Goal: Task Accomplishment & Management: Complete application form

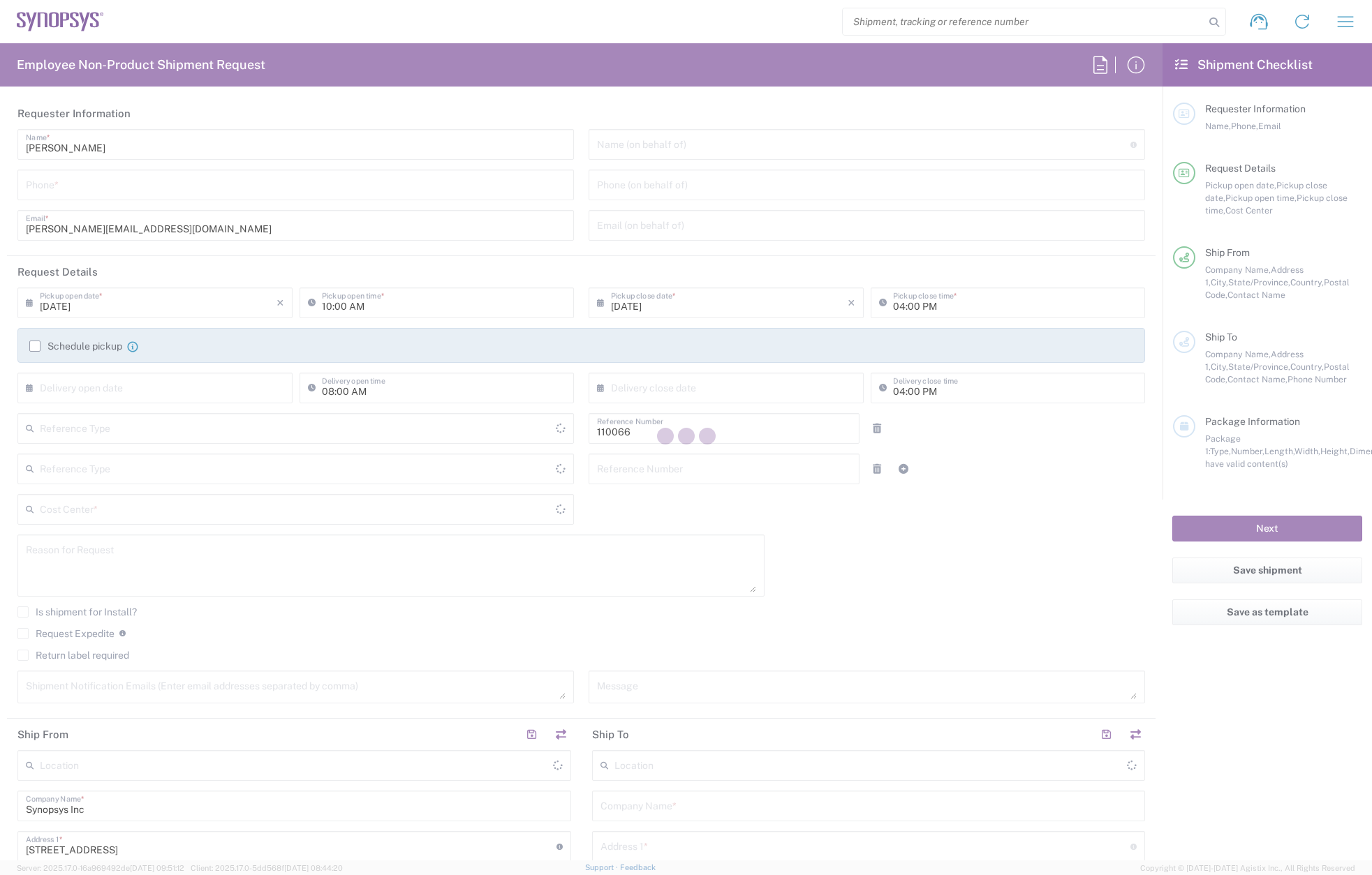
type input "Department"
type input "US01, CIO, IT, ESS2 110066"
type input "[US_STATE]"
type input "[GEOGRAPHIC_DATA]"
type input "Delivered at Place"
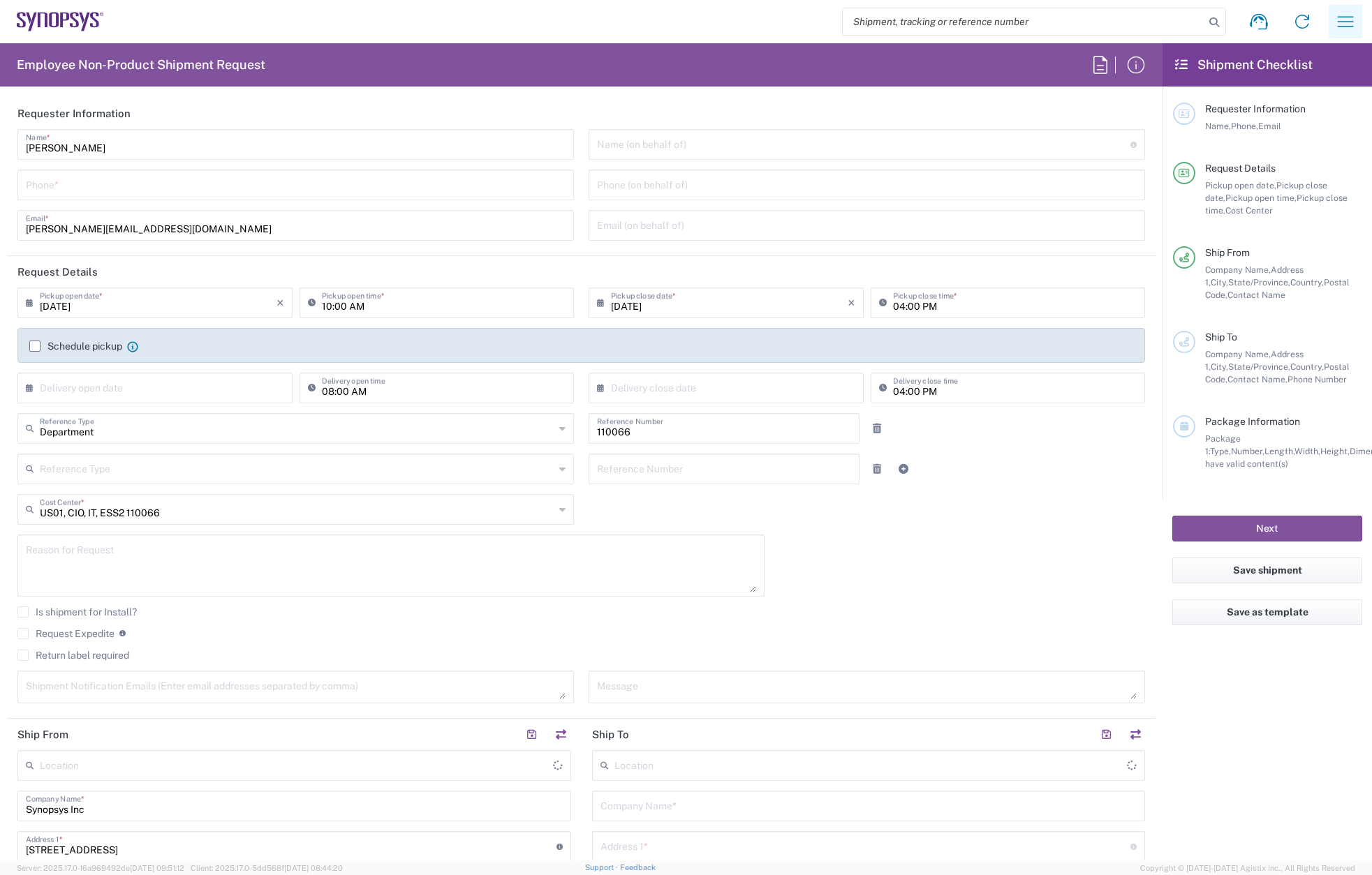
click at [1351, 10] on icon "button" at bounding box center [1346, 22] width 22 height 22
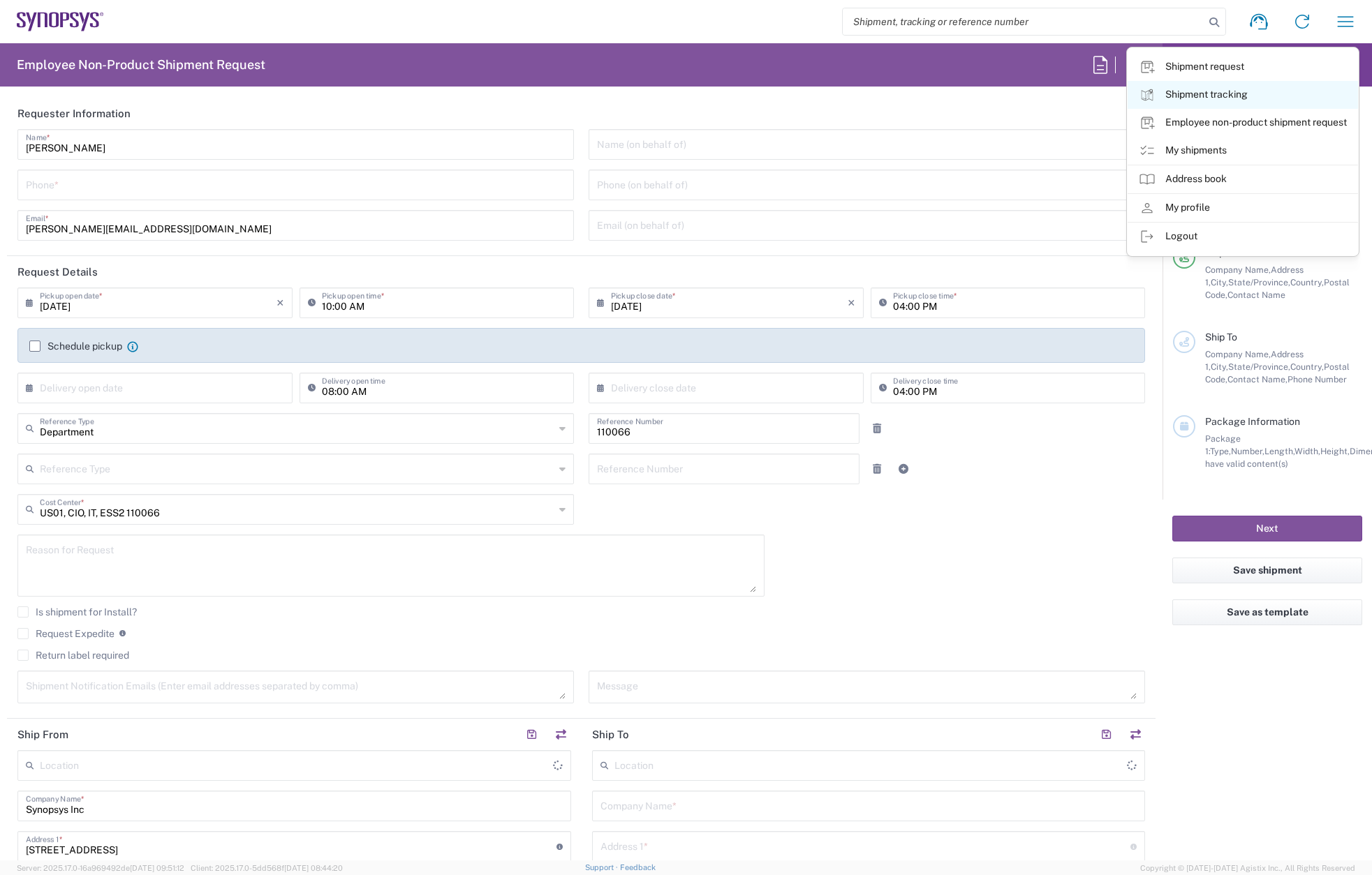
type input "Marlboro US04"
click at [1230, 152] on link "My shipments" at bounding box center [1242, 151] width 230 height 28
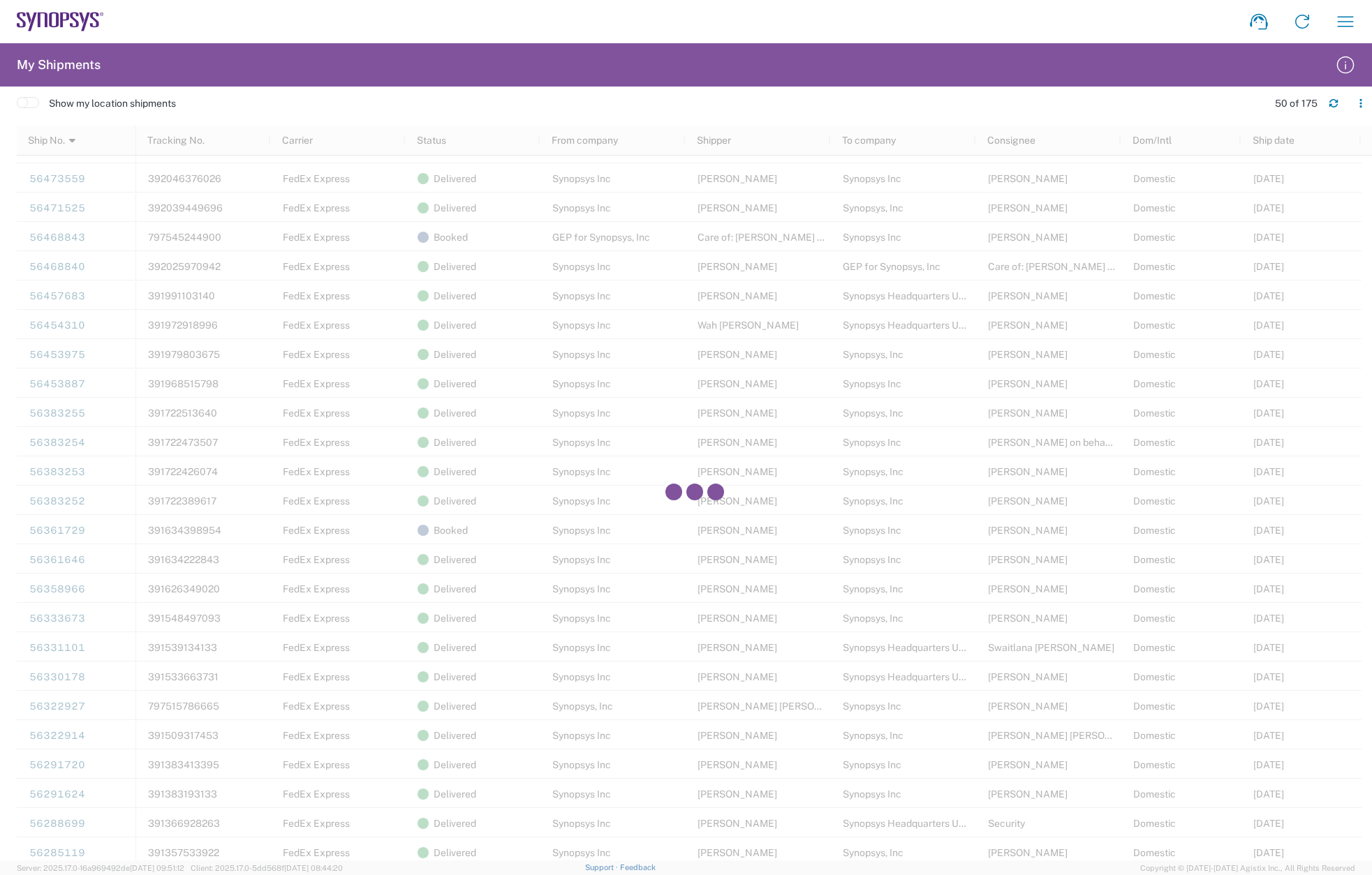
scroll to position [558, 0]
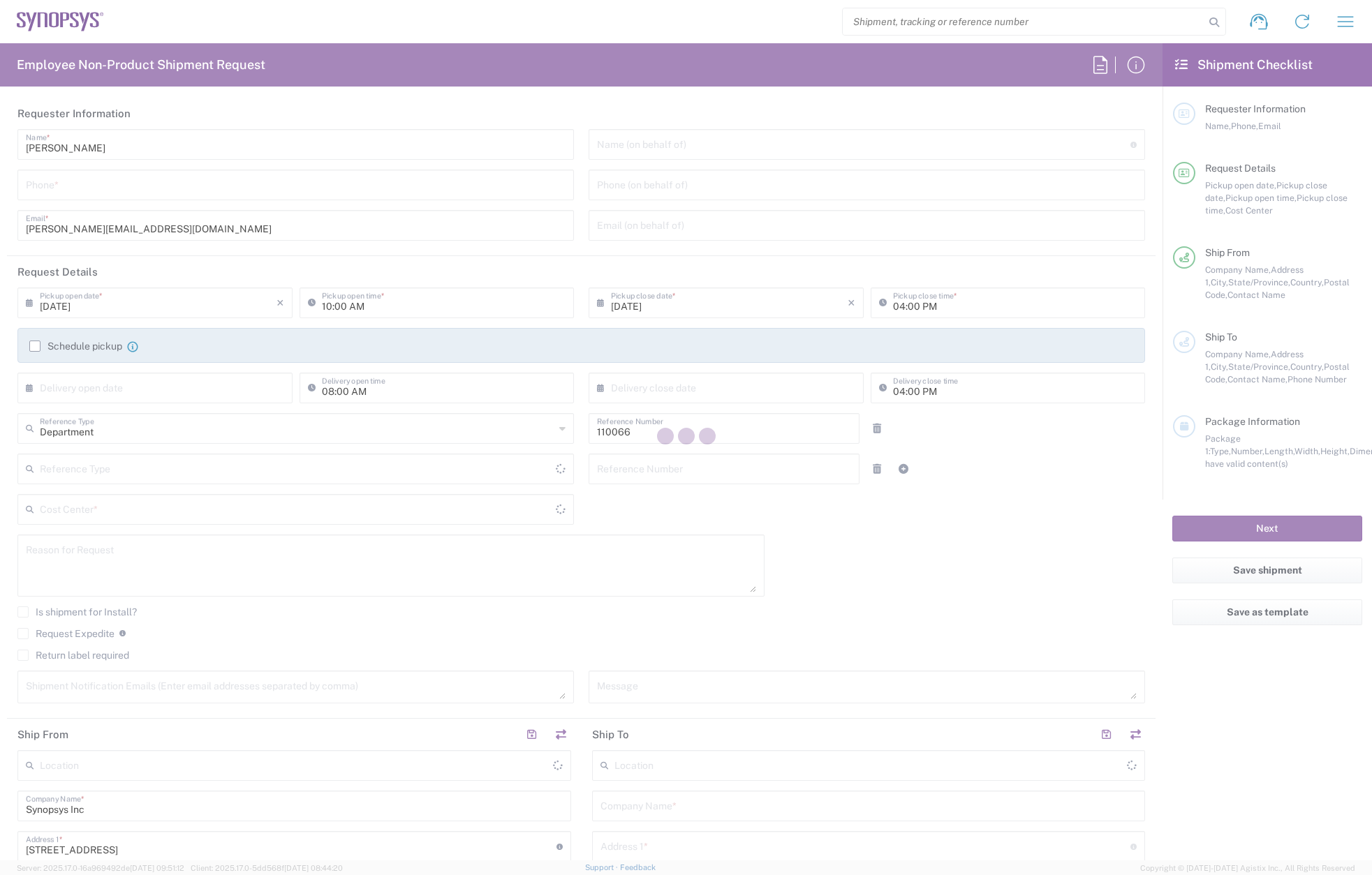
type input "US01, CIO, IT, ESS2 110066"
type input "[US_STATE]"
type input "[GEOGRAPHIC_DATA]"
type input "Delivered at Place"
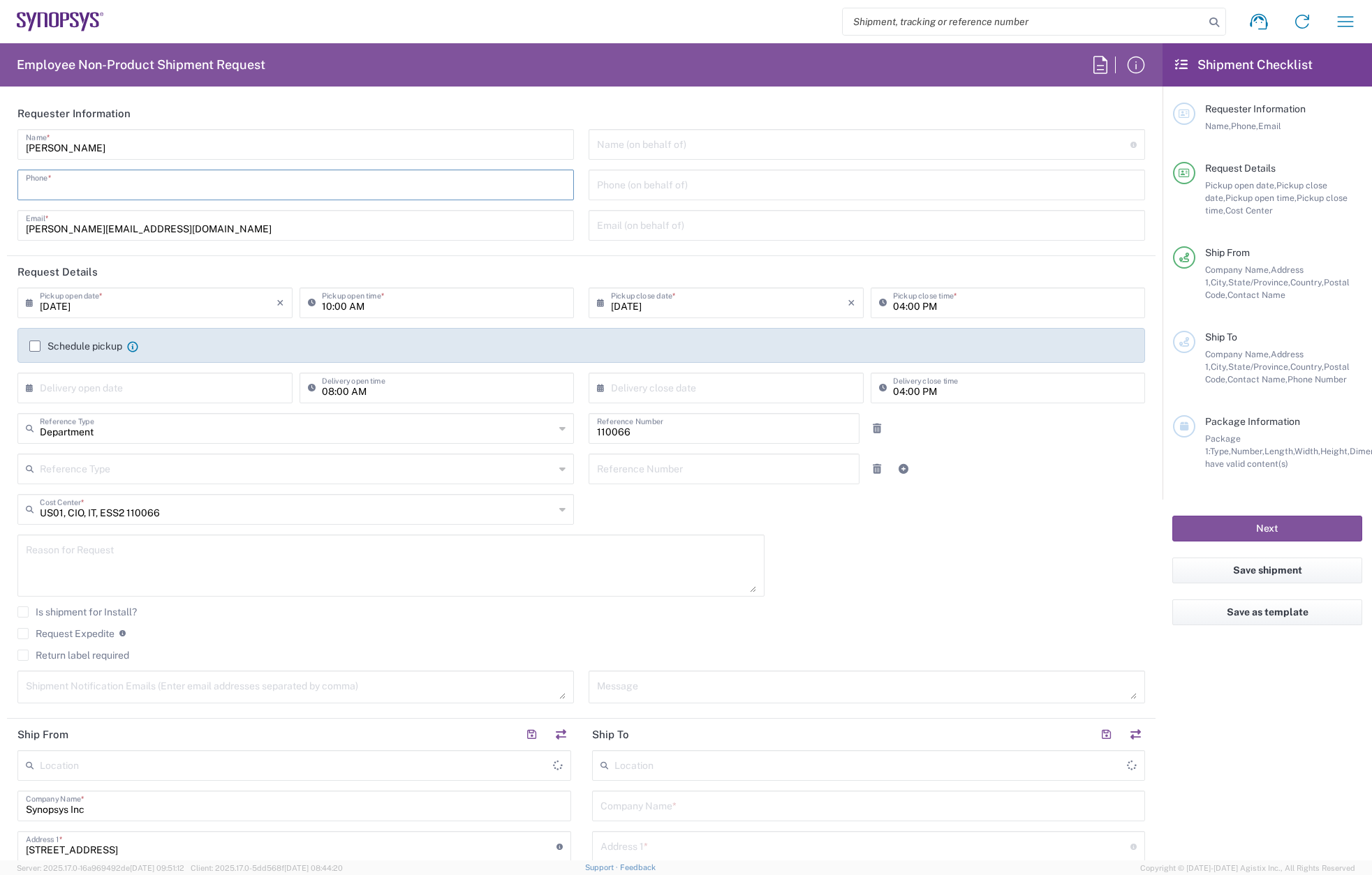
click at [61, 172] on input "tel" at bounding box center [295, 184] width 540 height 24
type input "781964"
type input "Marlboro US04"
type input "7819643423"
click at [38, 342] on label "Schedule pickup" at bounding box center [76, 346] width 93 height 11
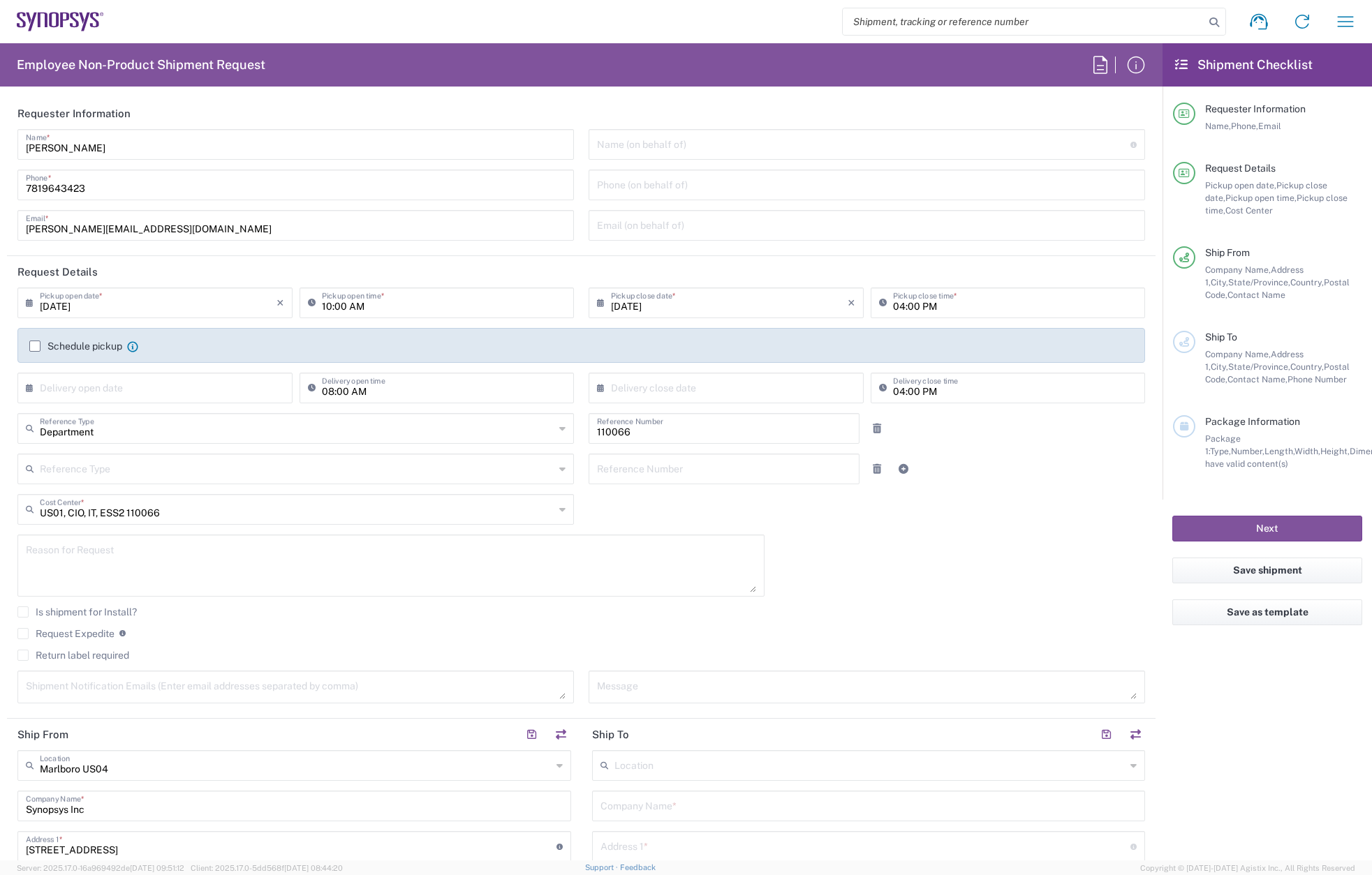
click at [35, 346] on input "Schedule pickup" at bounding box center [35, 346] width 0 height 0
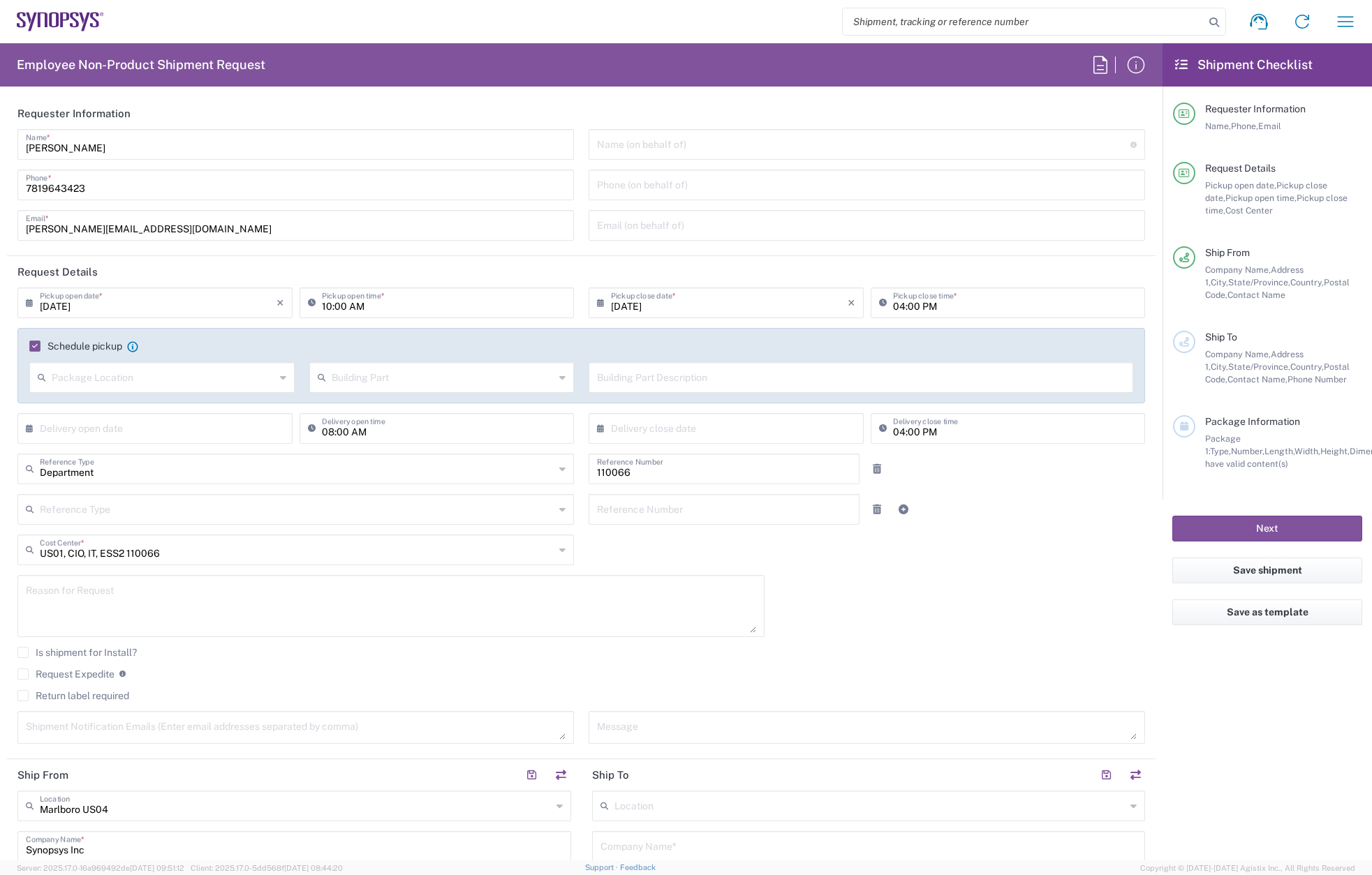
click at [133, 296] on input "[DATE]" at bounding box center [158, 302] width 237 height 24
click at [325, 304] on input "10:00 AM" at bounding box center [444, 302] width 245 height 24
type input "02:00 AM"
click at [893, 306] on input "04:00 PM" at bounding box center [1015, 302] width 245 height 24
type input "05:00 PM"
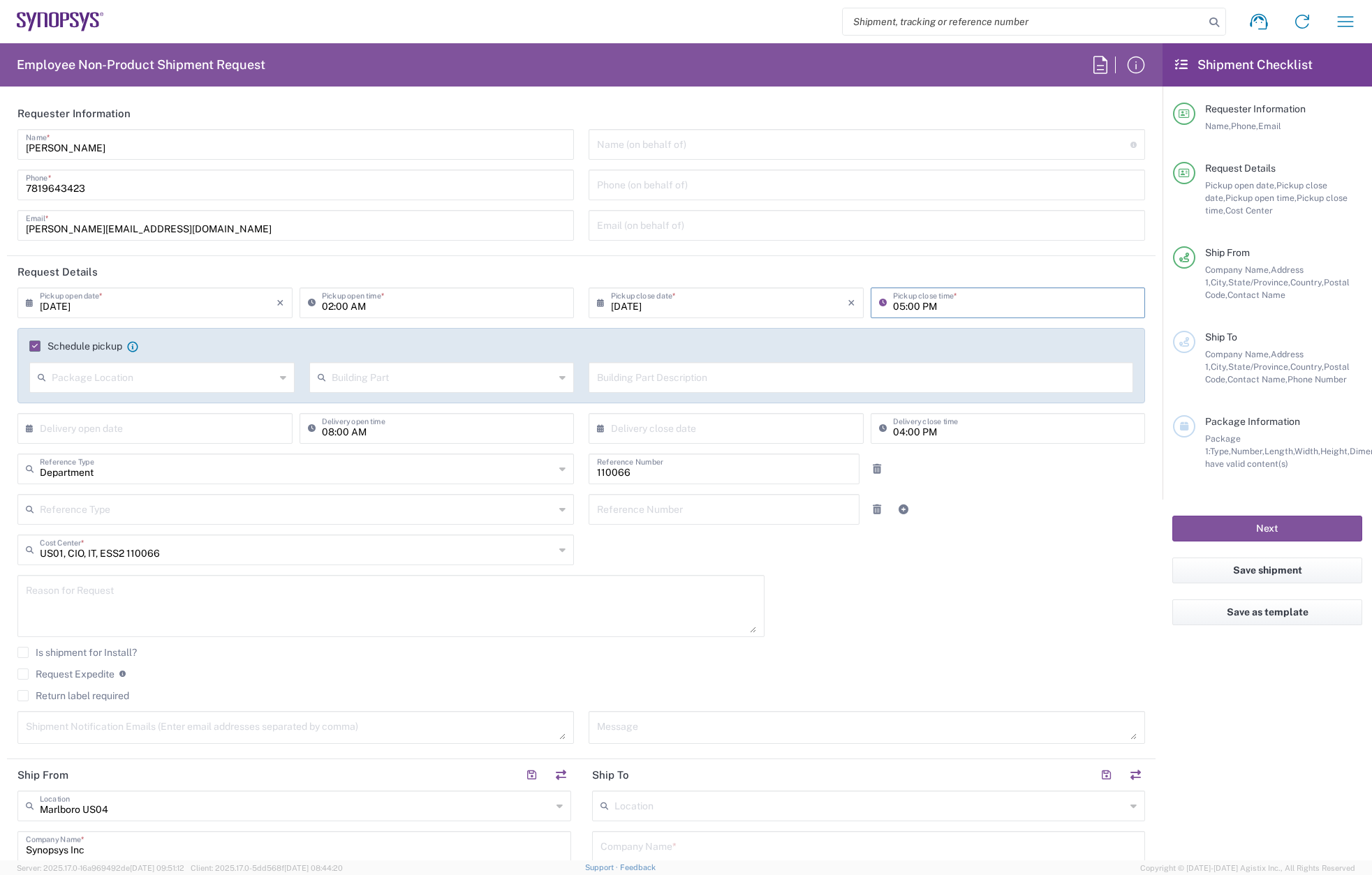
click at [355, 306] on input "02:00 AM" at bounding box center [444, 302] width 245 height 24
click at [352, 304] on input "02:00 AM" at bounding box center [444, 302] width 245 height 24
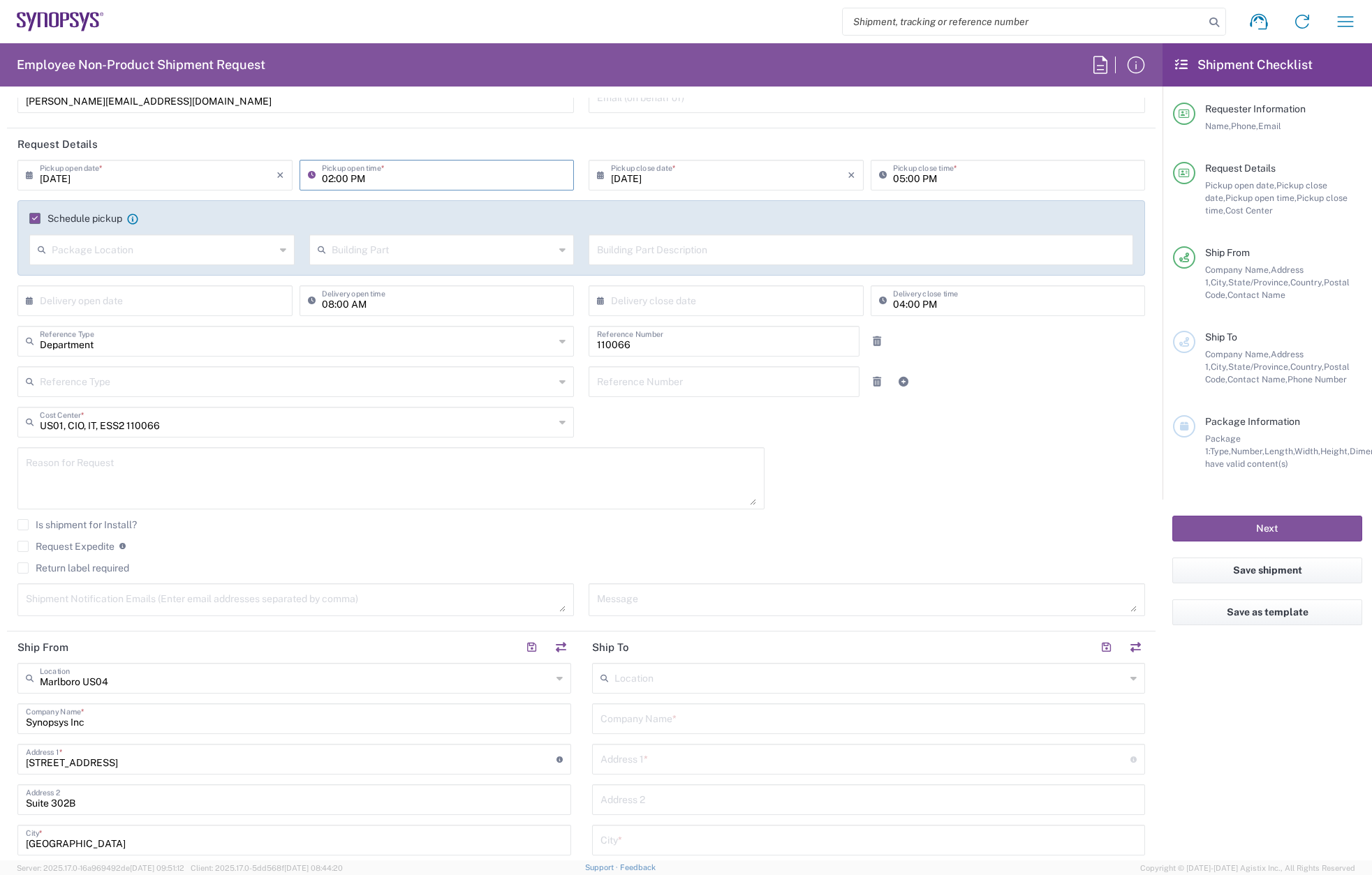
scroll to position [140, 0]
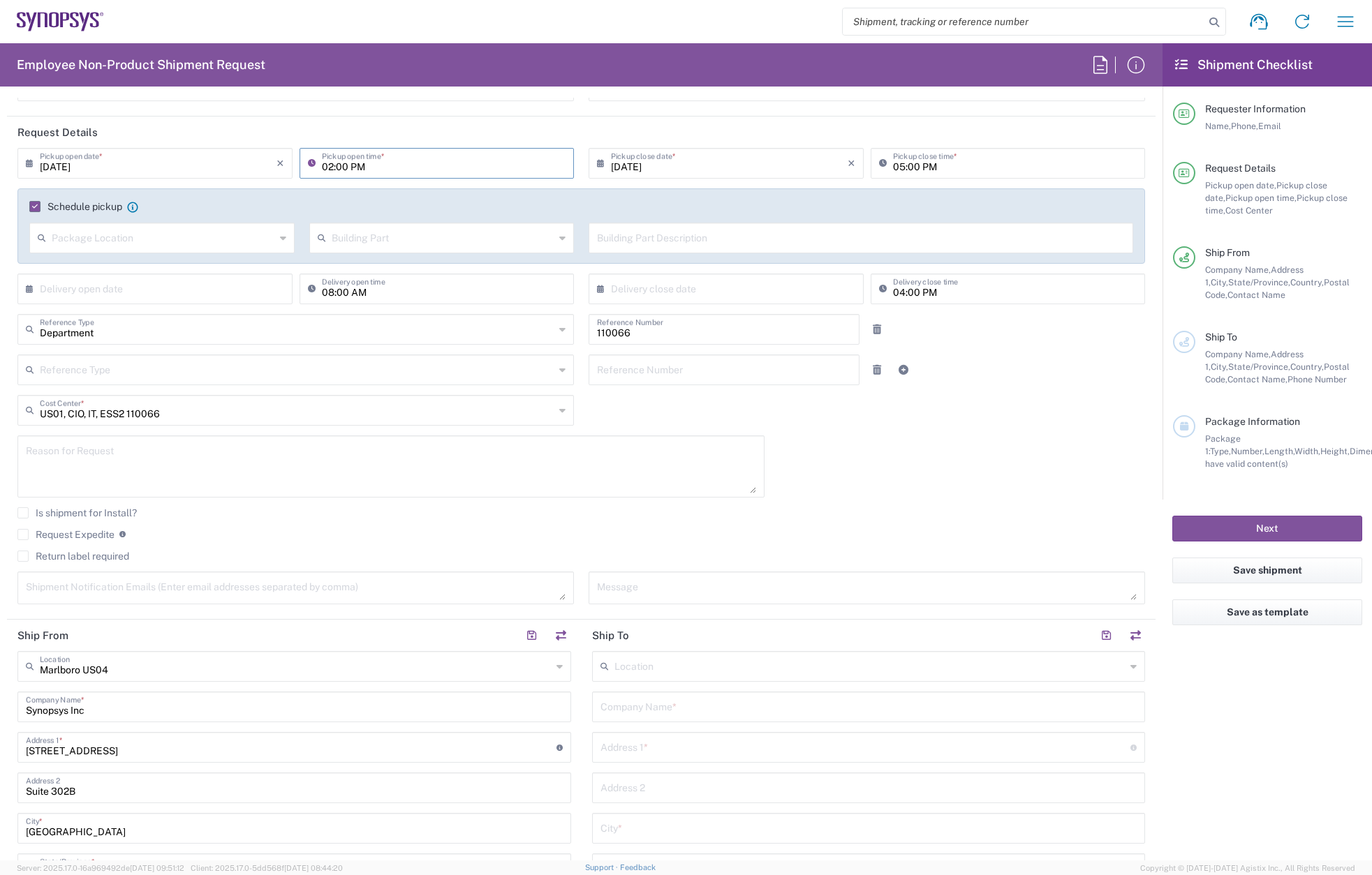
type input "02:00 PM"
click at [116, 442] on textarea at bounding box center [391, 466] width 730 height 54
click at [106, 454] on textarea "Return" at bounding box center [391, 466] width 730 height 54
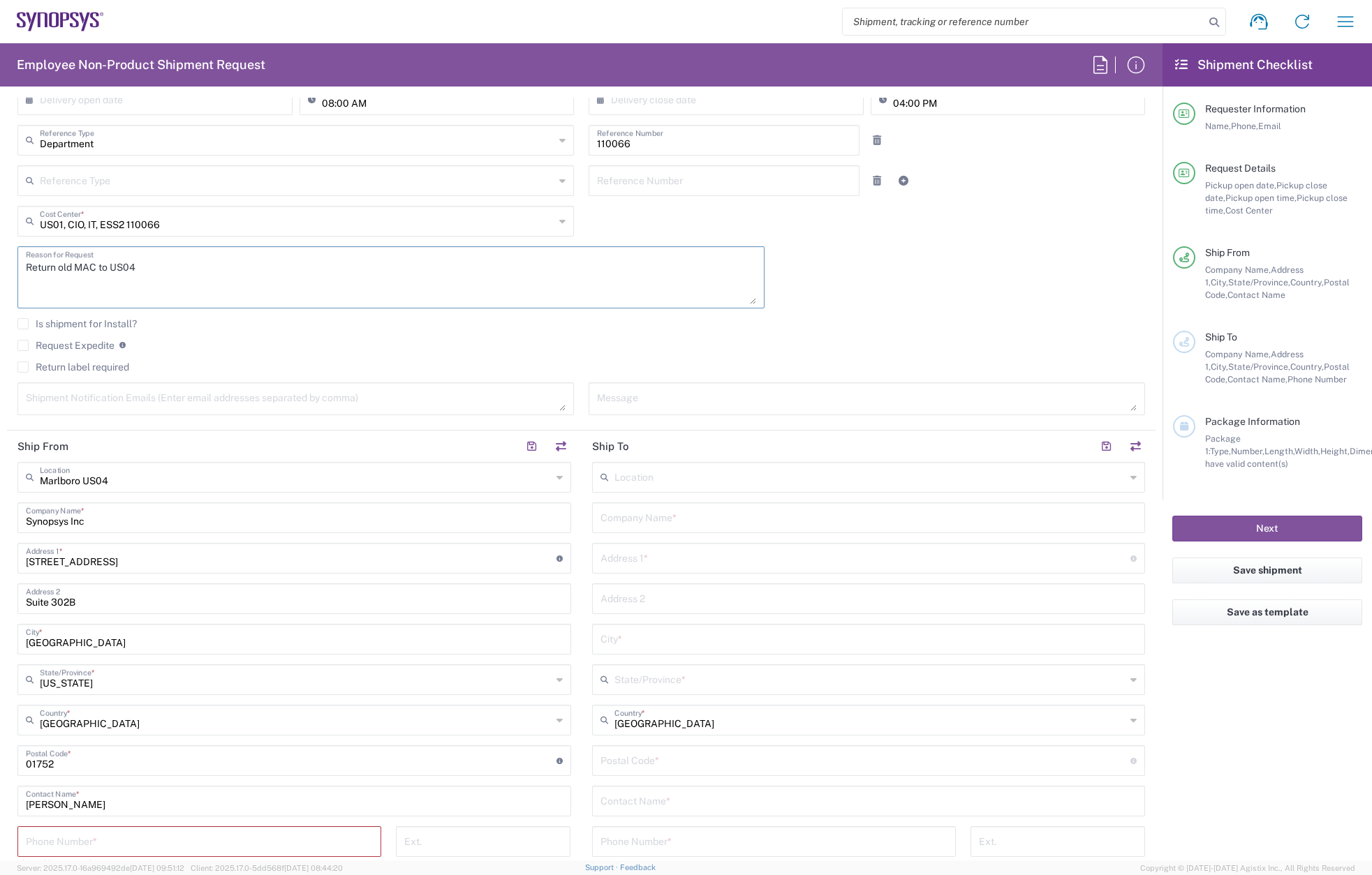
scroll to position [349, 0]
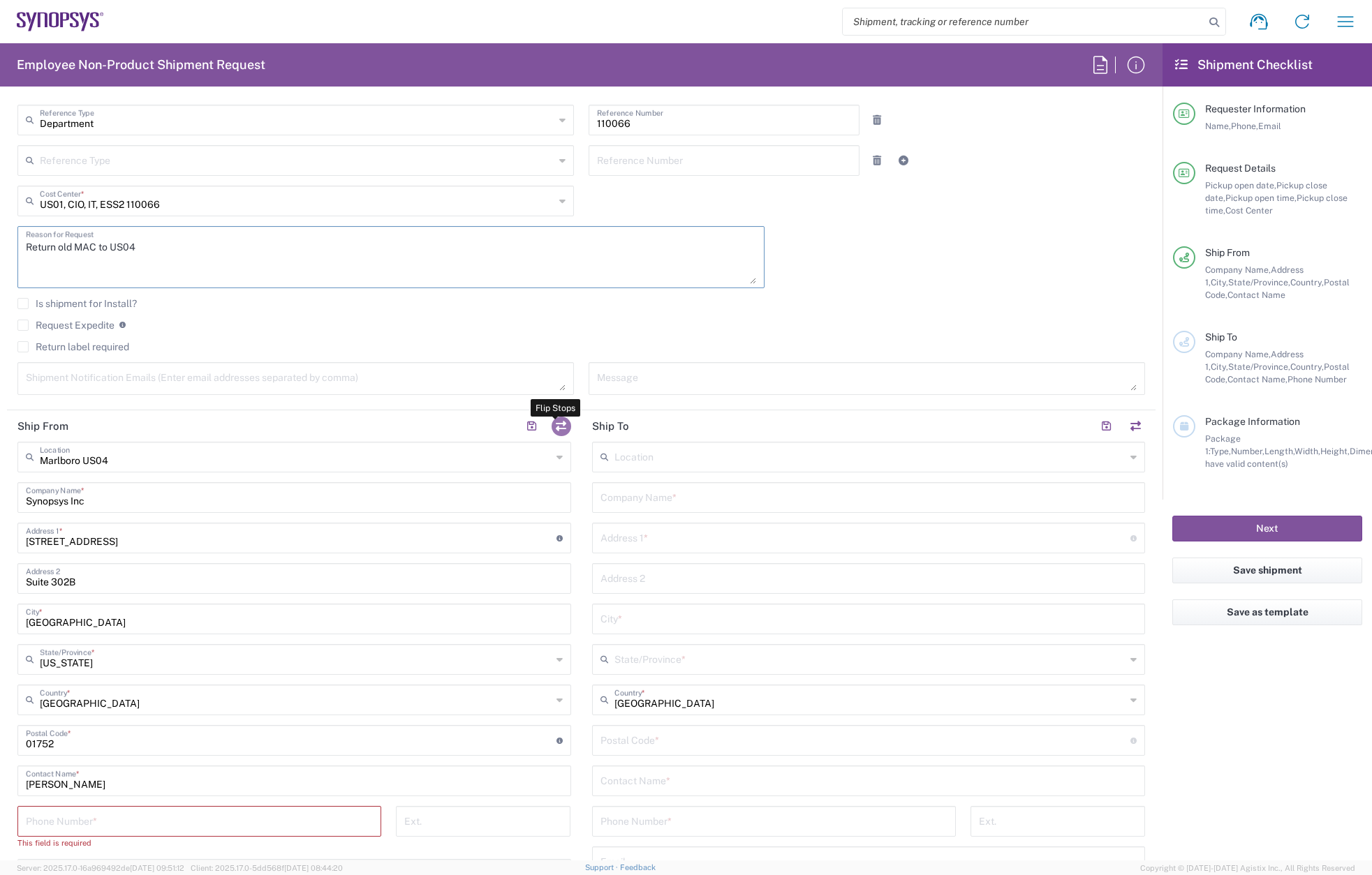
type textarea "Return old MAC to US04"
click at [557, 425] on button "button" at bounding box center [561, 426] width 19 height 19
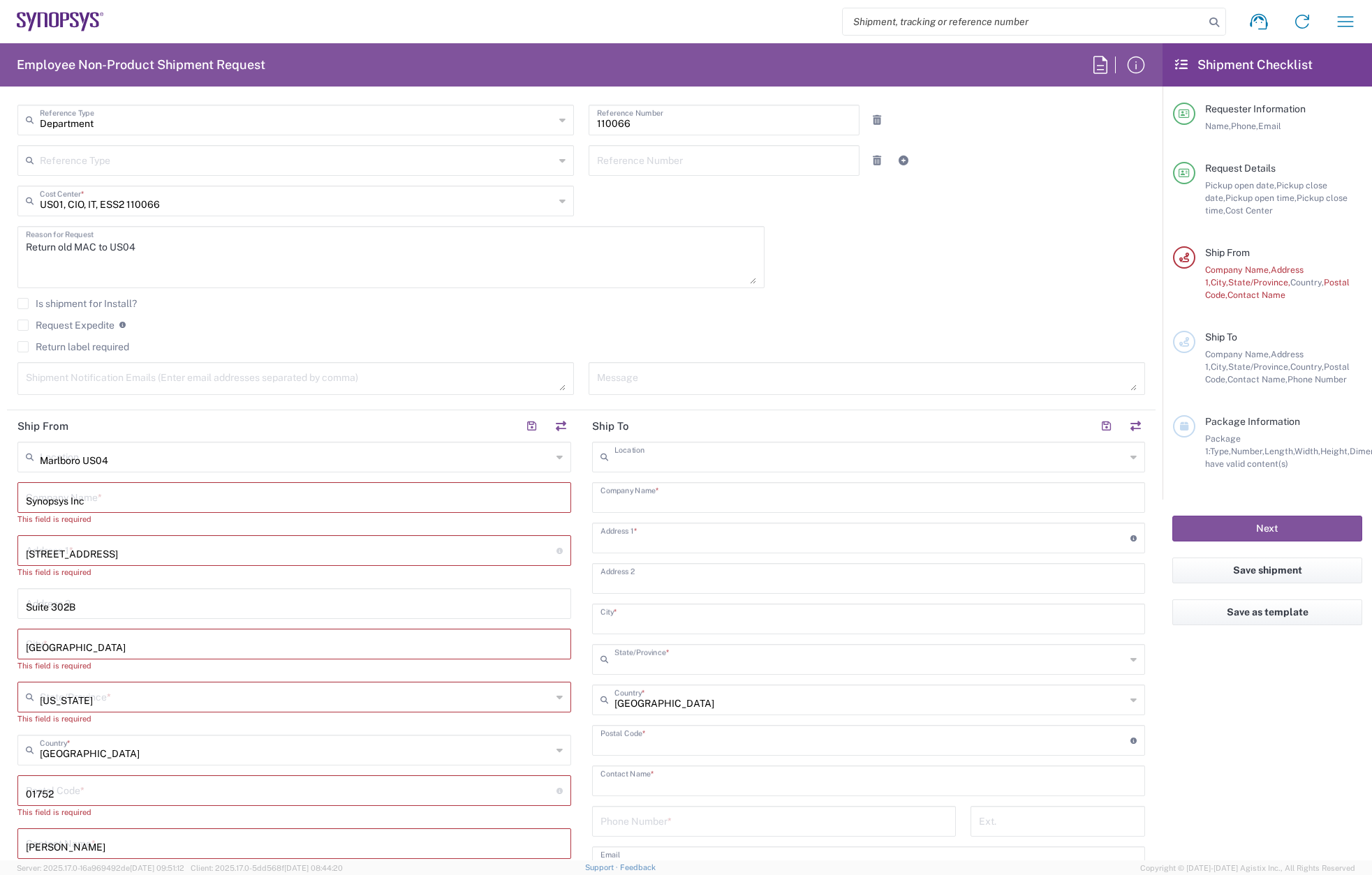
type input "Marlboro US04"
type input "Synopsys Inc"
type input "[STREET_ADDRESS]"
type input "Suite 302B"
type input "[GEOGRAPHIC_DATA]"
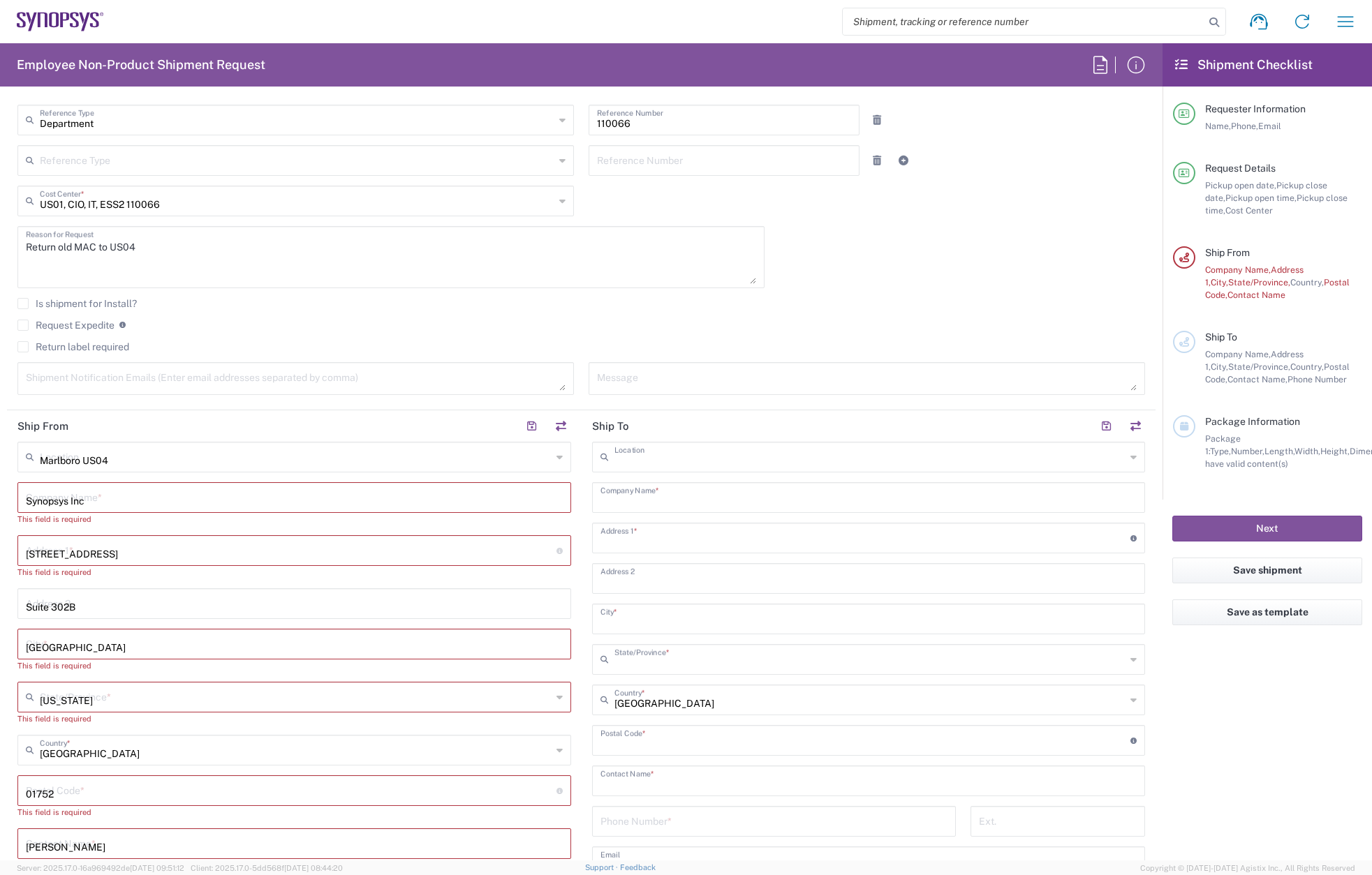
type input "[US_STATE]"
type input "01752"
type input "[PERSON_NAME]"
type input "[PERSON_NAME][EMAIL_ADDRESS][DOMAIN_NAME]"
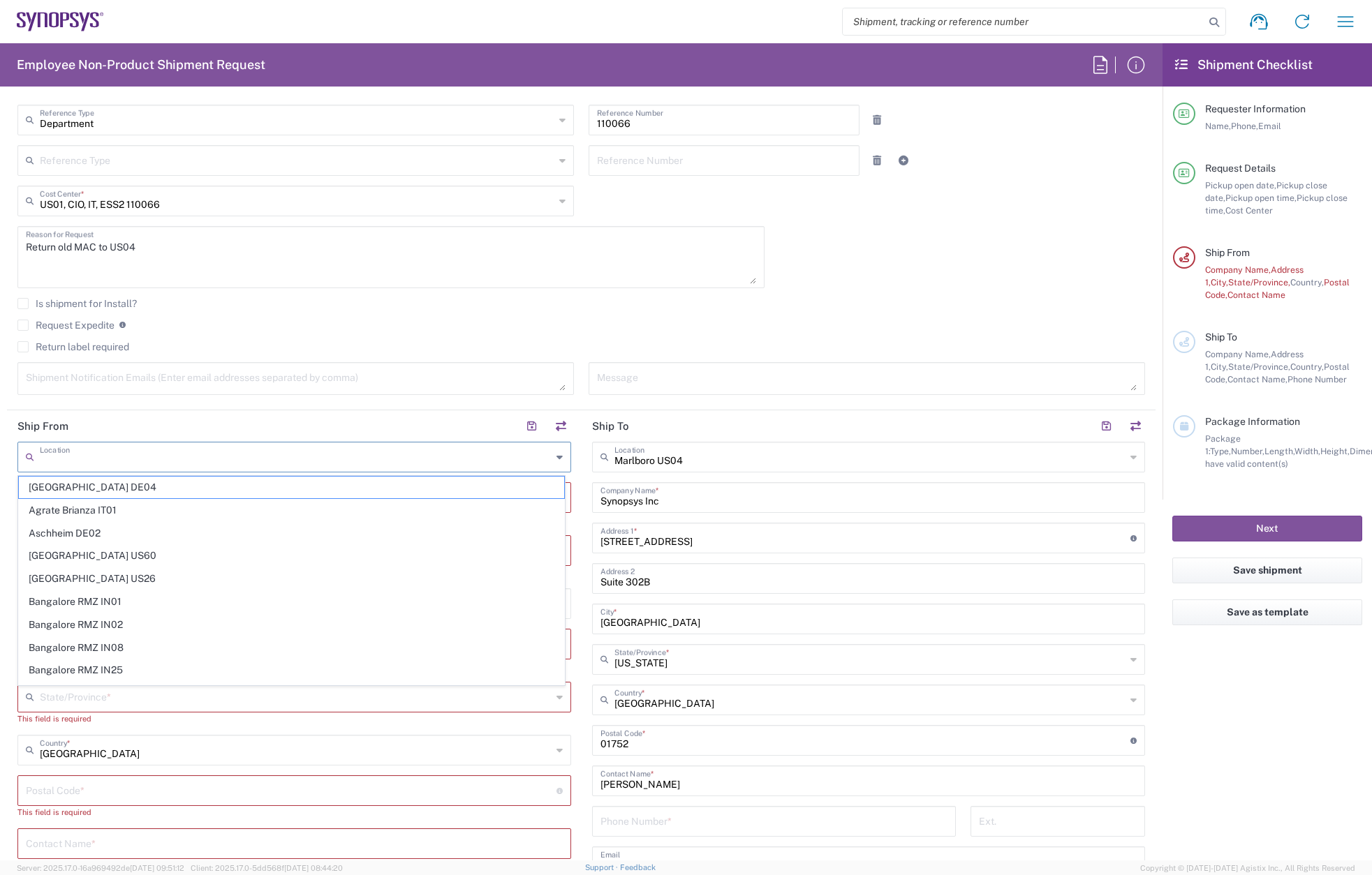
click at [72, 460] on input "text" at bounding box center [296, 456] width 512 height 24
click at [76, 483] on span "Morrisville US54" at bounding box center [291, 487] width 546 height 22
type input "Morrisville US54"
type input "Synopsys Inc"
type input "[STREET_ADDRESS][PERSON_NAME]"
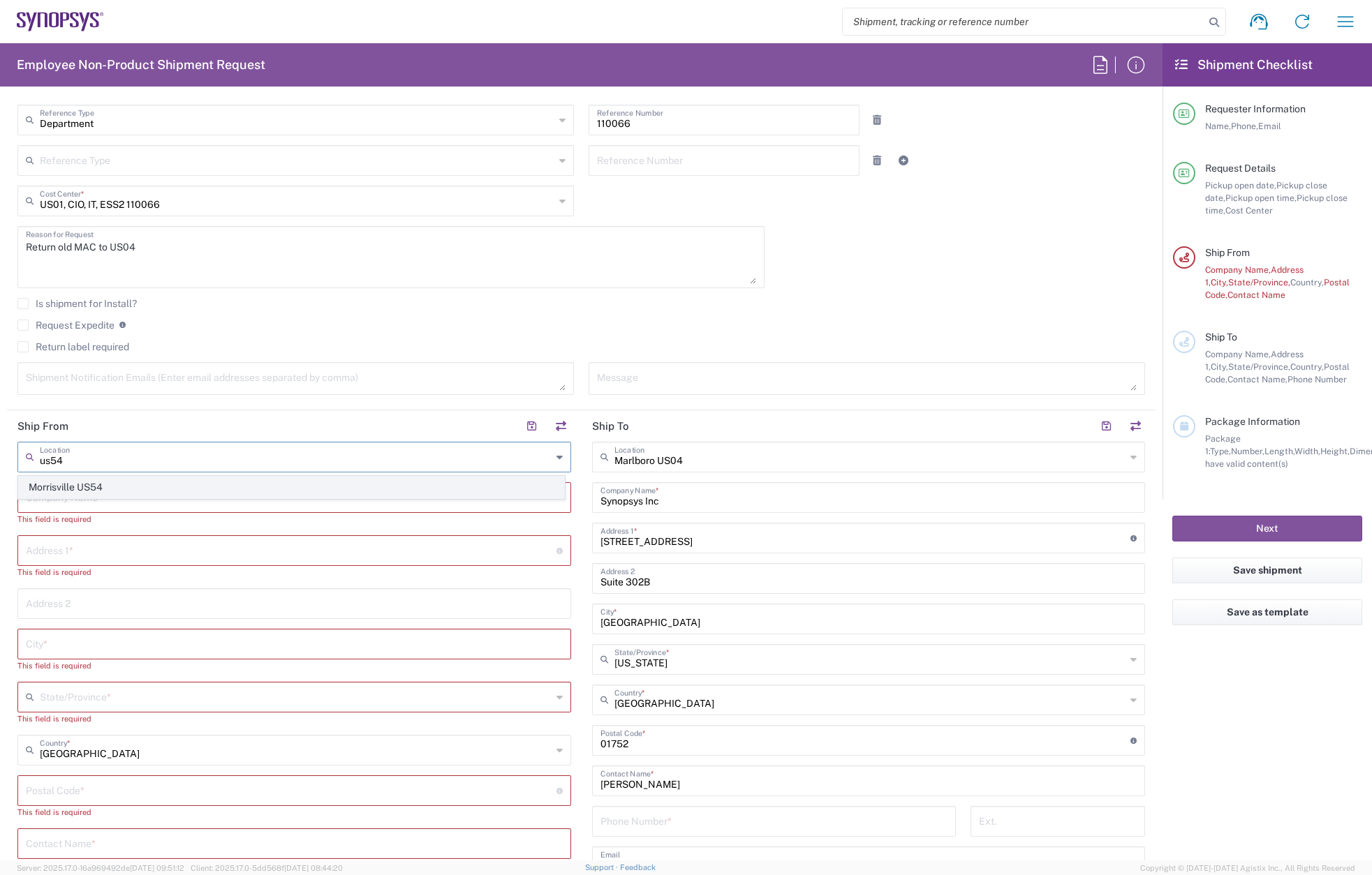
type input "Suite 300"
type input "Morrisville"
type input "[US_STATE]"
type input "27560"
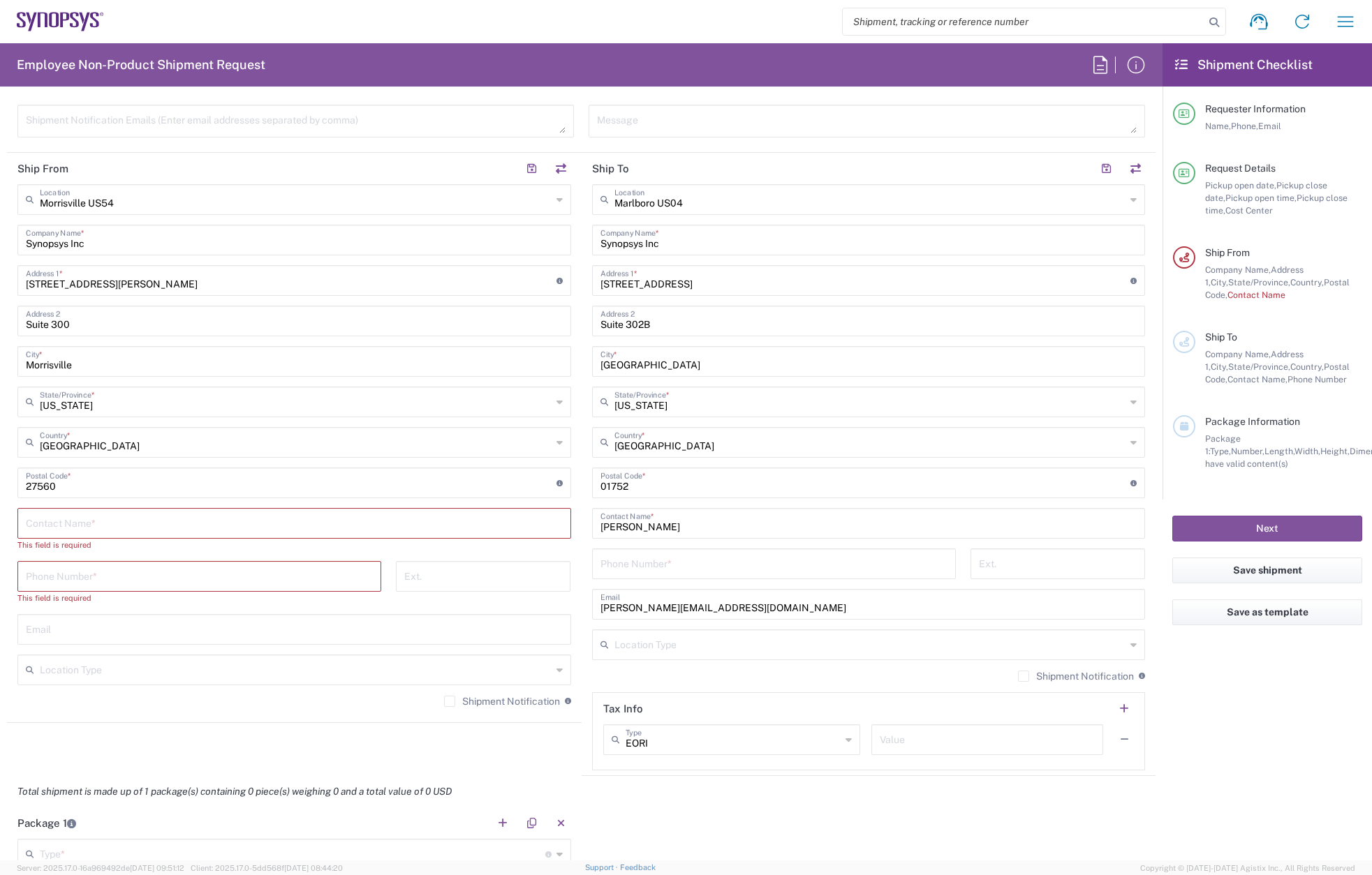
scroll to position [628, 0]
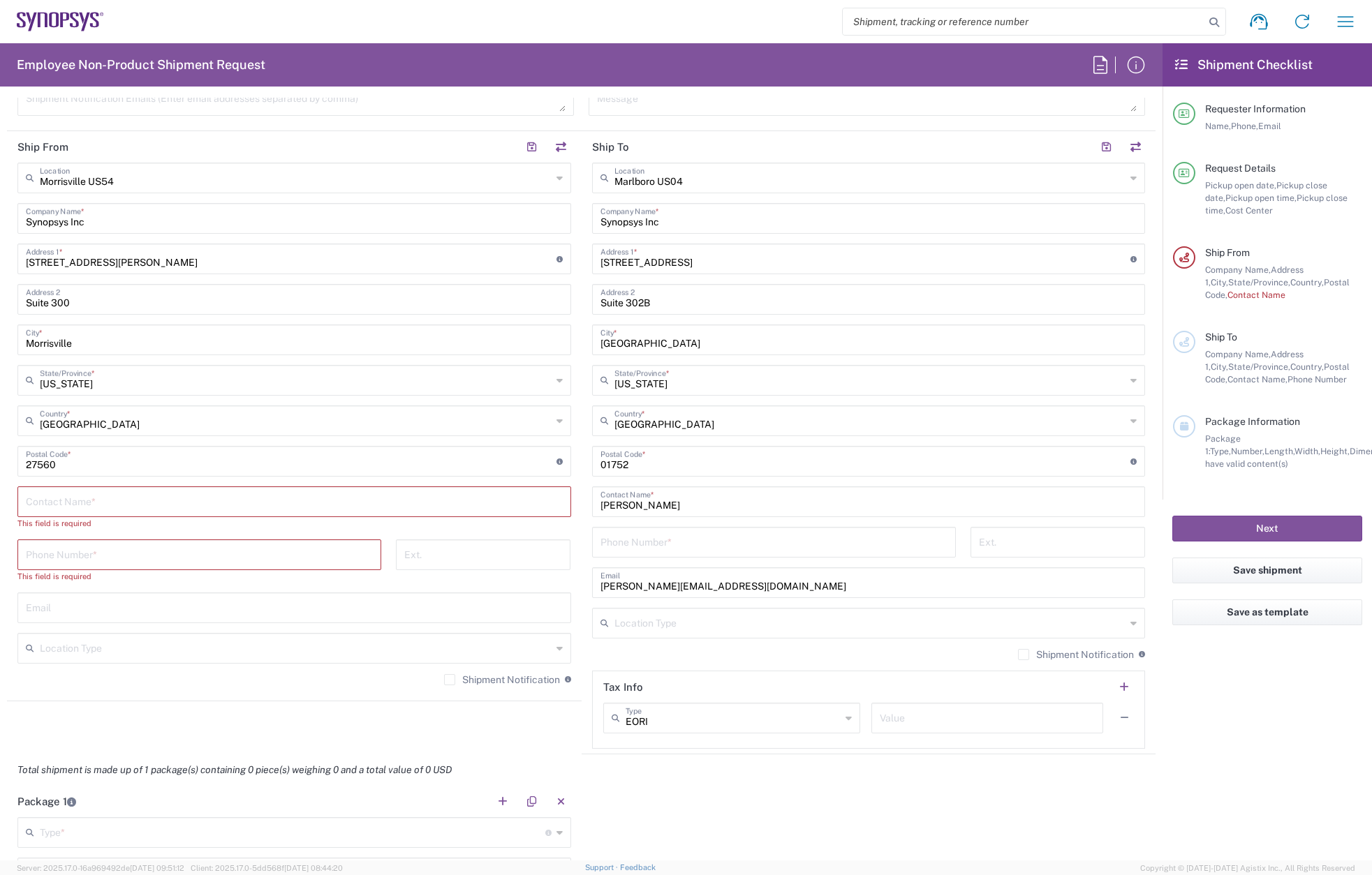
click at [77, 499] on input "text" at bounding box center [294, 500] width 537 height 24
paste input "[PERSON_NAME]"
type input "[PERSON_NAME]"
click at [87, 539] on input "tel" at bounding box center [199, 541] width 347 height 24
paste input "[PHONE_NUMBER]"
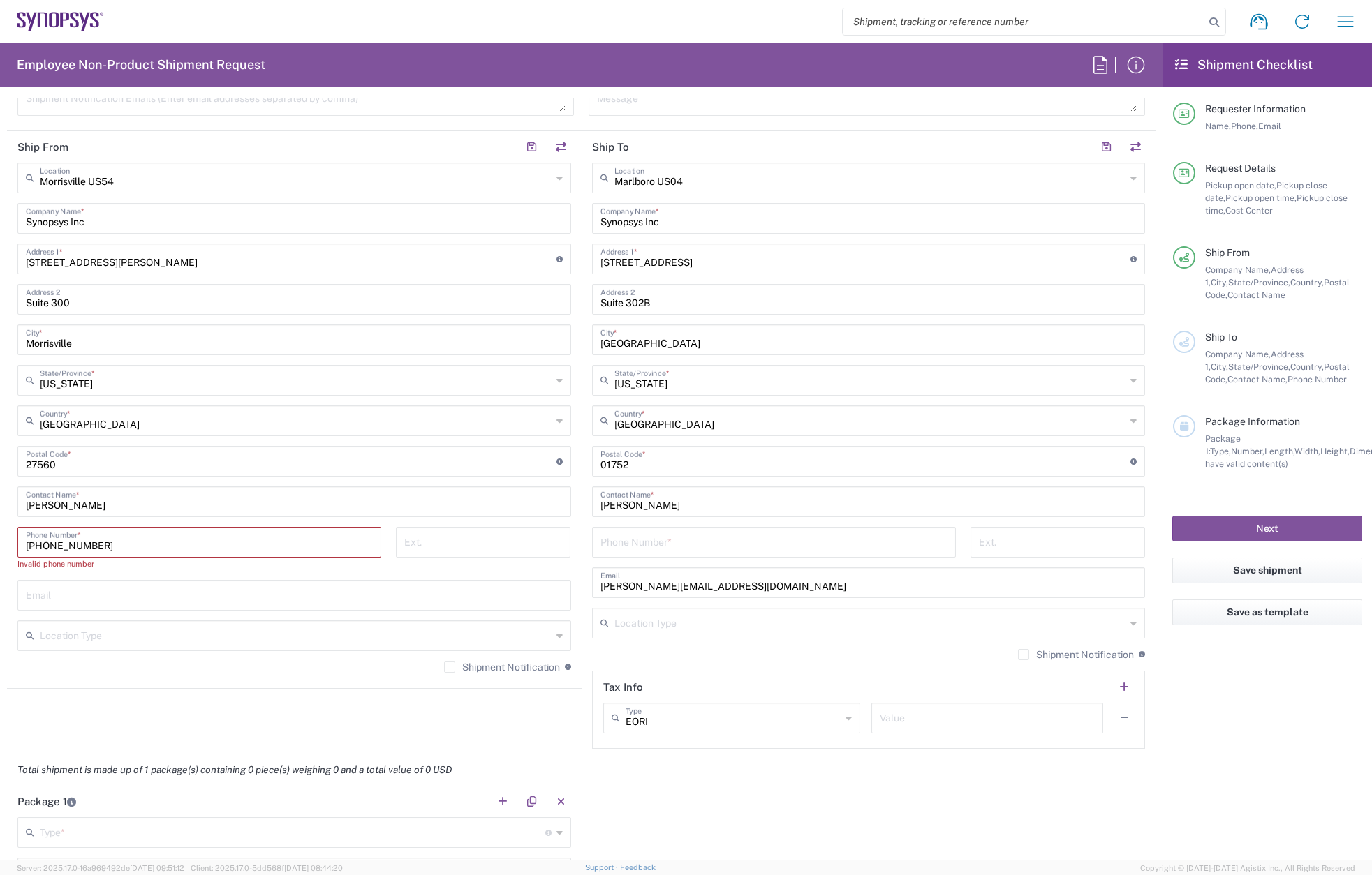
click at [79, 543] on input "[PHONE_NUMBER]" at bounding box center [199, 541] width 347 height 24
click at [56, 545] on input "[PHONE_NUMBER]" at bounding box center [199, 541] width 347 height 24
click at [40, 543] on input "+1.9196850077" at bounding box center [199, 541] width 347 height 24
type input "9196850077"
click at [94, 587] on input "text" at bounding box center [294, 581] width 537 height 24
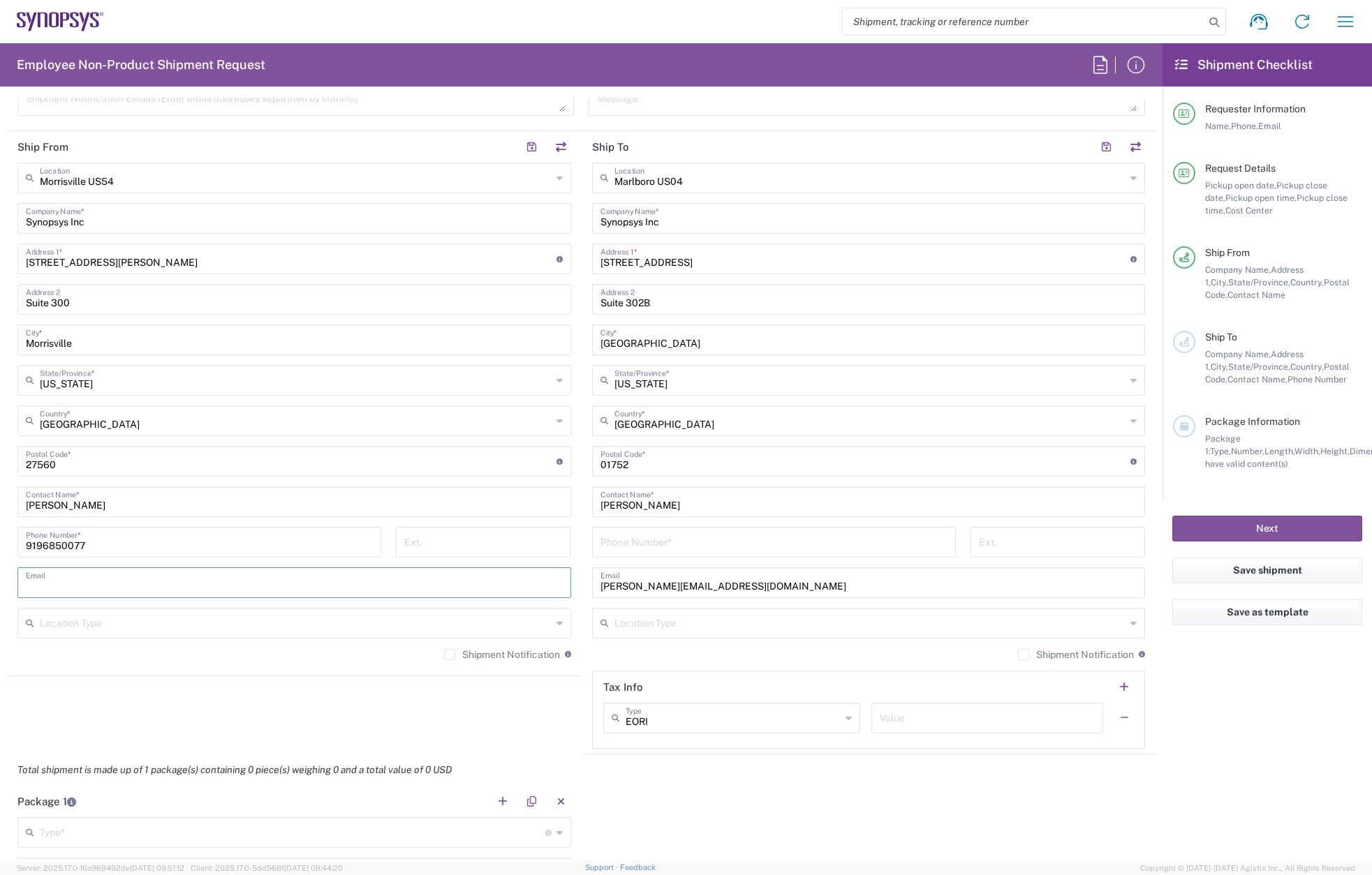
paste input "[PERSON_NAME][EMAIL_ADDRESS][DOMAIN_NAME]"
type input "[PERSON_NAME][EMAIL_ADDRESS][DOMAIN_NAME]"
click at [687, 541] on input "tel" at bounding box center [773, 541] width 347 height 24
type input "7819643423"
click at [444, 656] on label "Shipment Notification" at bounding box center [501, 654] width 116 height 11
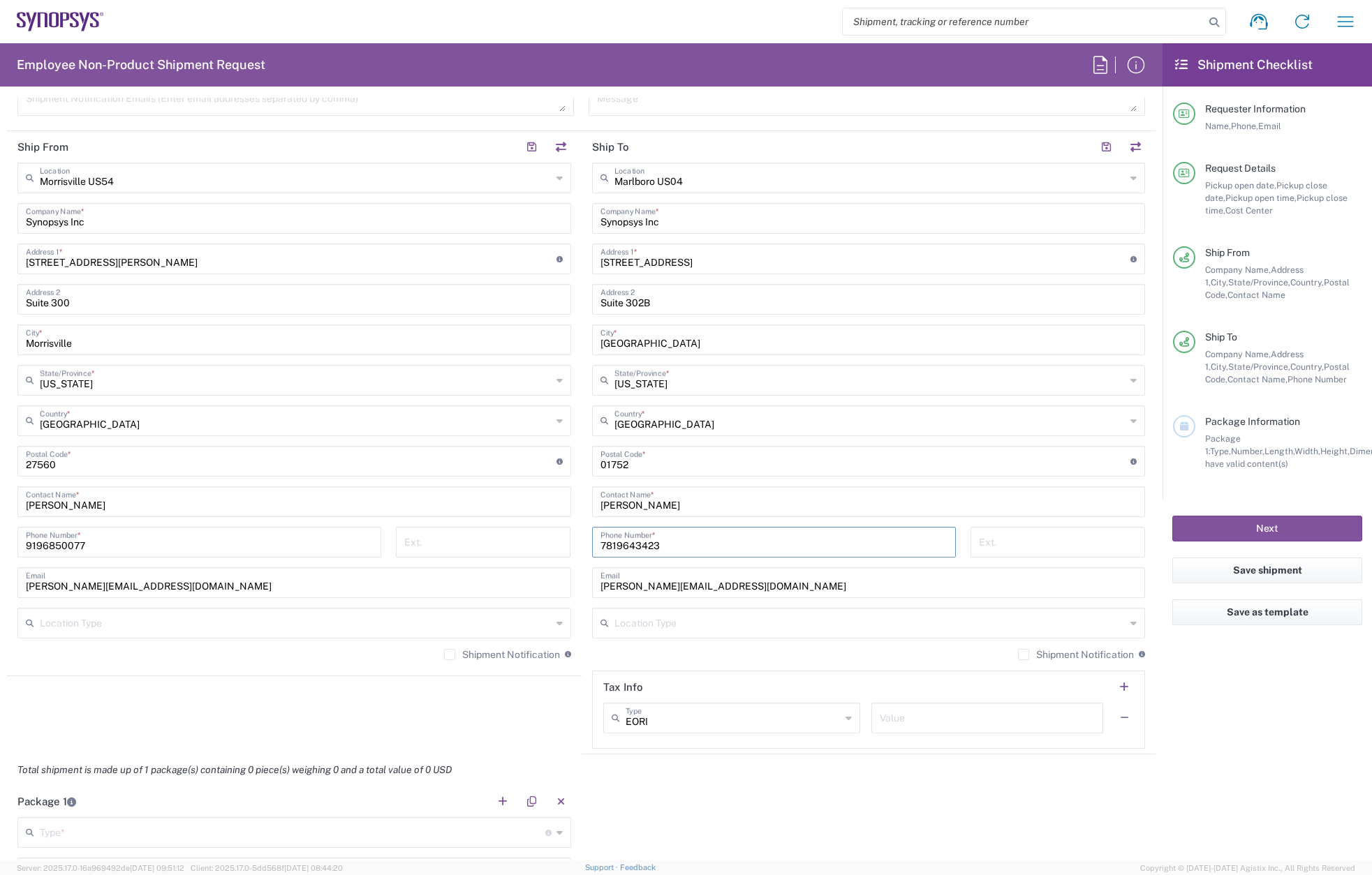
click at [449, 654] on input "Shipment Notification" at bounding box center [449, 654] width 0 height 0
click at [1018, 653] on label "Shipment Notification" at bounding box center [1076, 654] width 116 height 11
click at [1024, 654] on input "Shipment Notification" at bounding box center [1024, 654] width 0 height 0
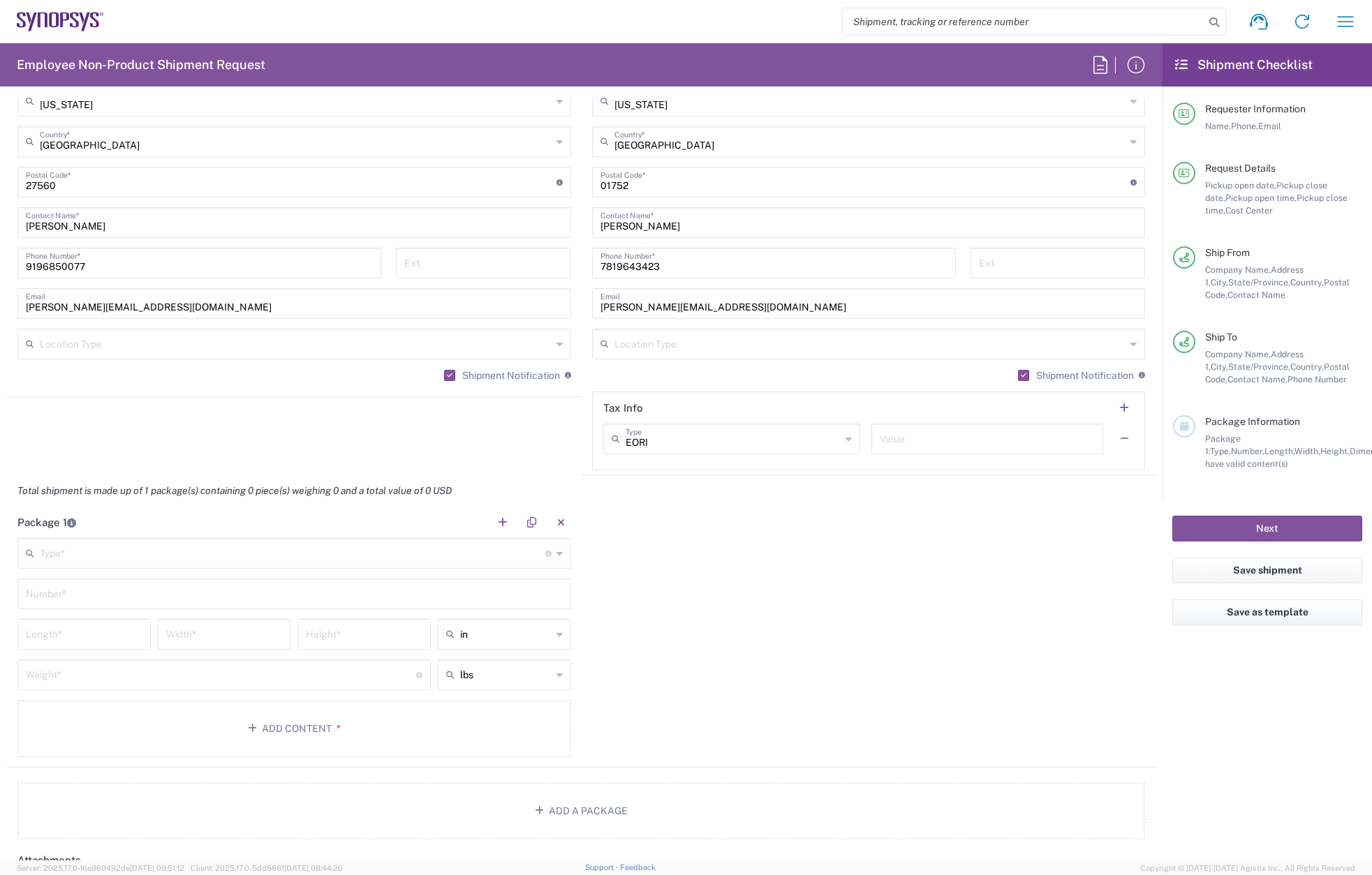
click at [137, 553] on input "text" at bounding box center [293, 553] width 505 height 24
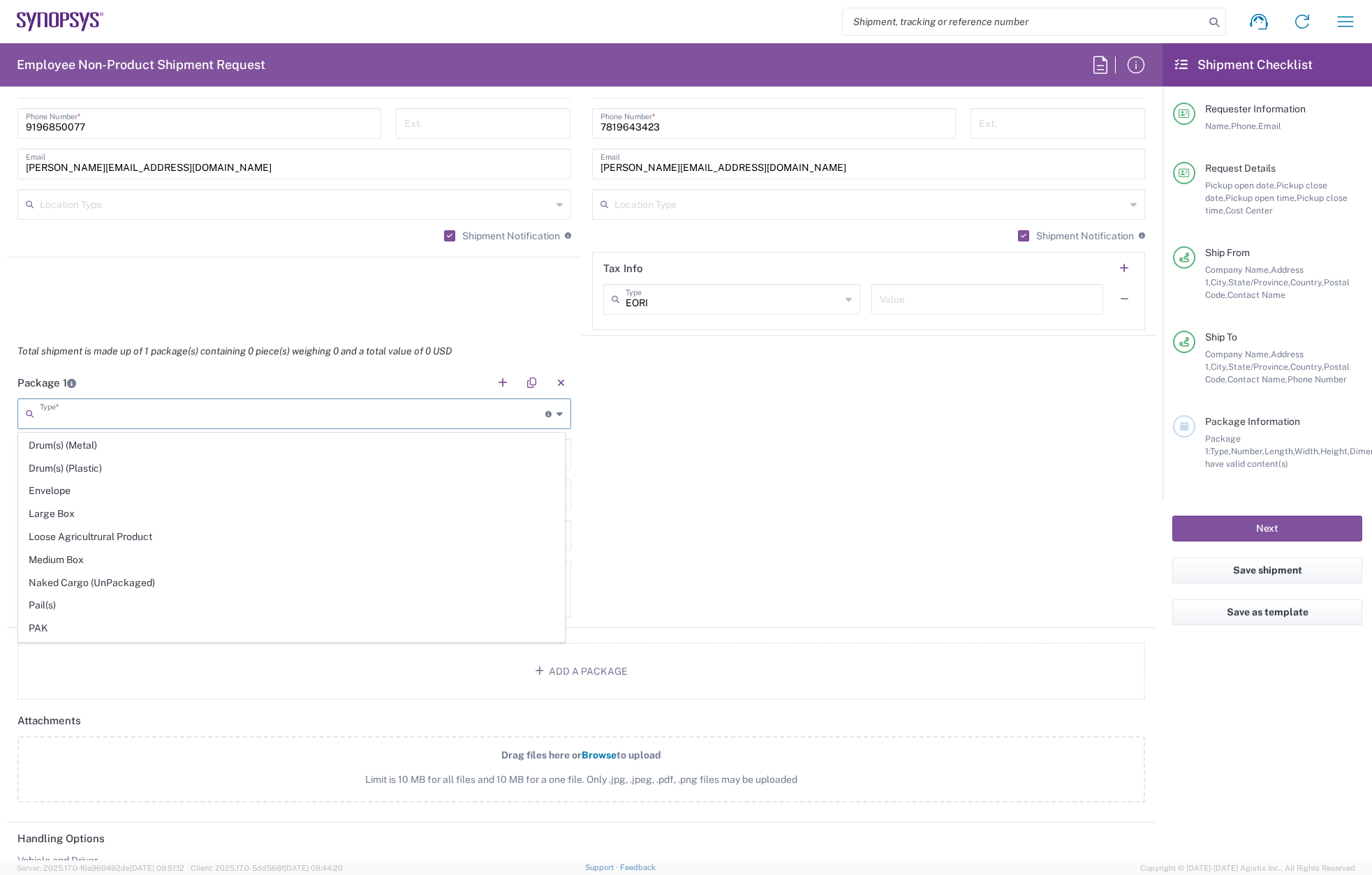
scroll to position [419, 0]
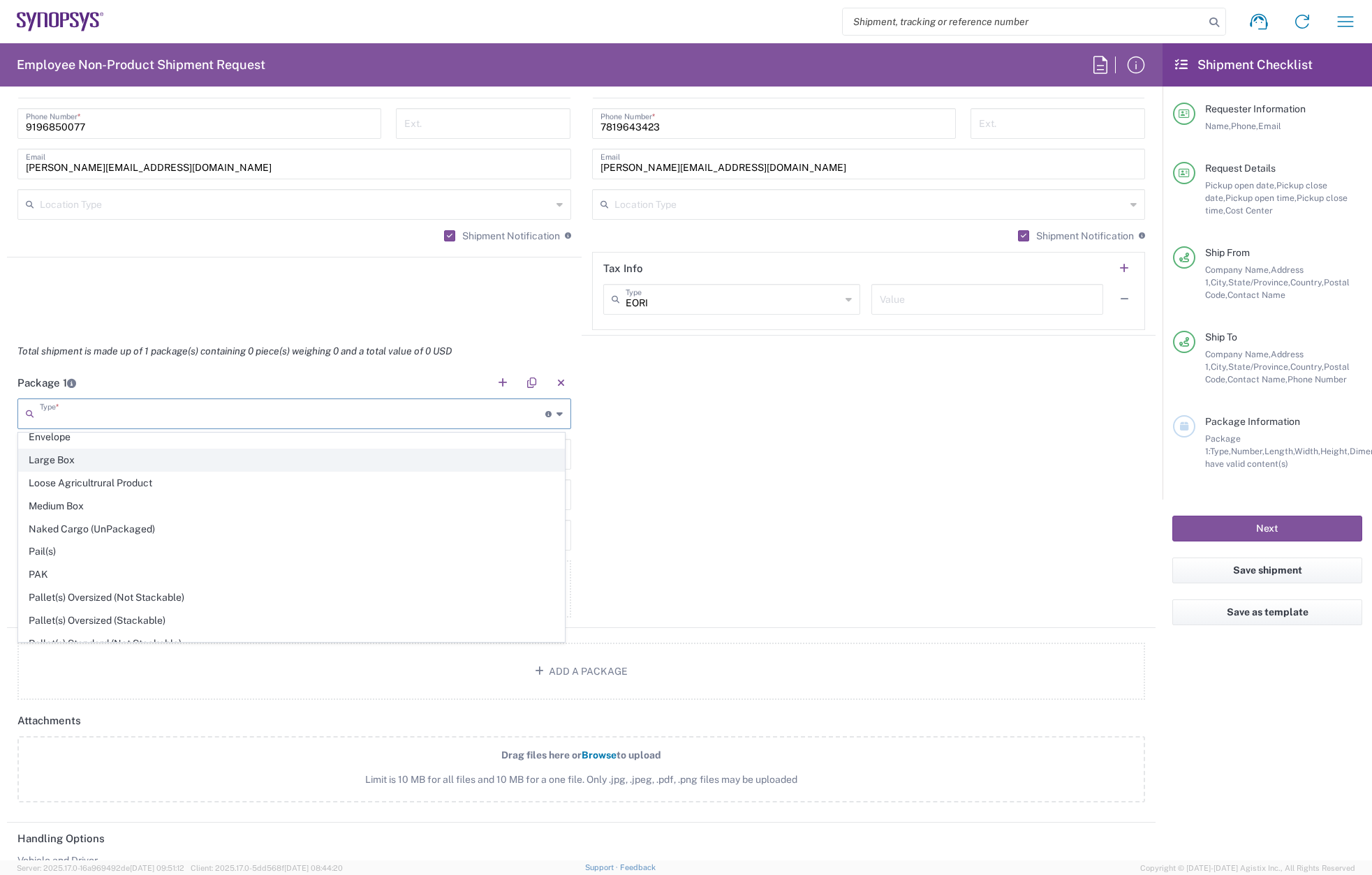
click at [73, 465] on span "Large Box" at bounding box center [291, 460] width 546 height 22
type input "Large Box"
type input "17.5"
type input "12.5"
type input "3"
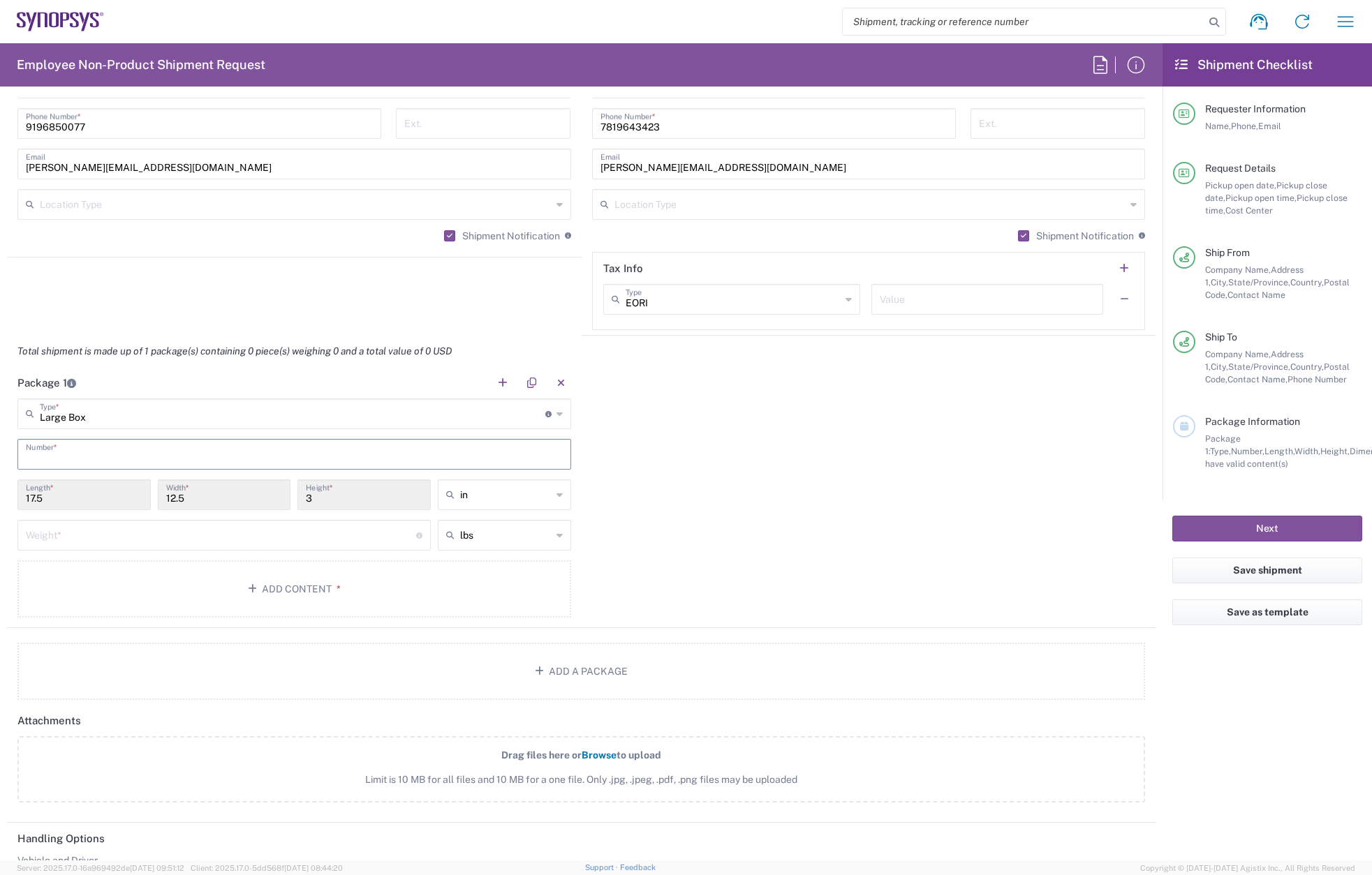
click at [58, 448] on input "text" at bounding box center [294, 453] width 537 height 24
type input "1"
click at [71, 536] on input "number" at bounding box center [221, 534] width 390 height 24
type input "5"
click at [133, 590] on button "Add Content *" at bounding box center [294, 589] width 554 height 57
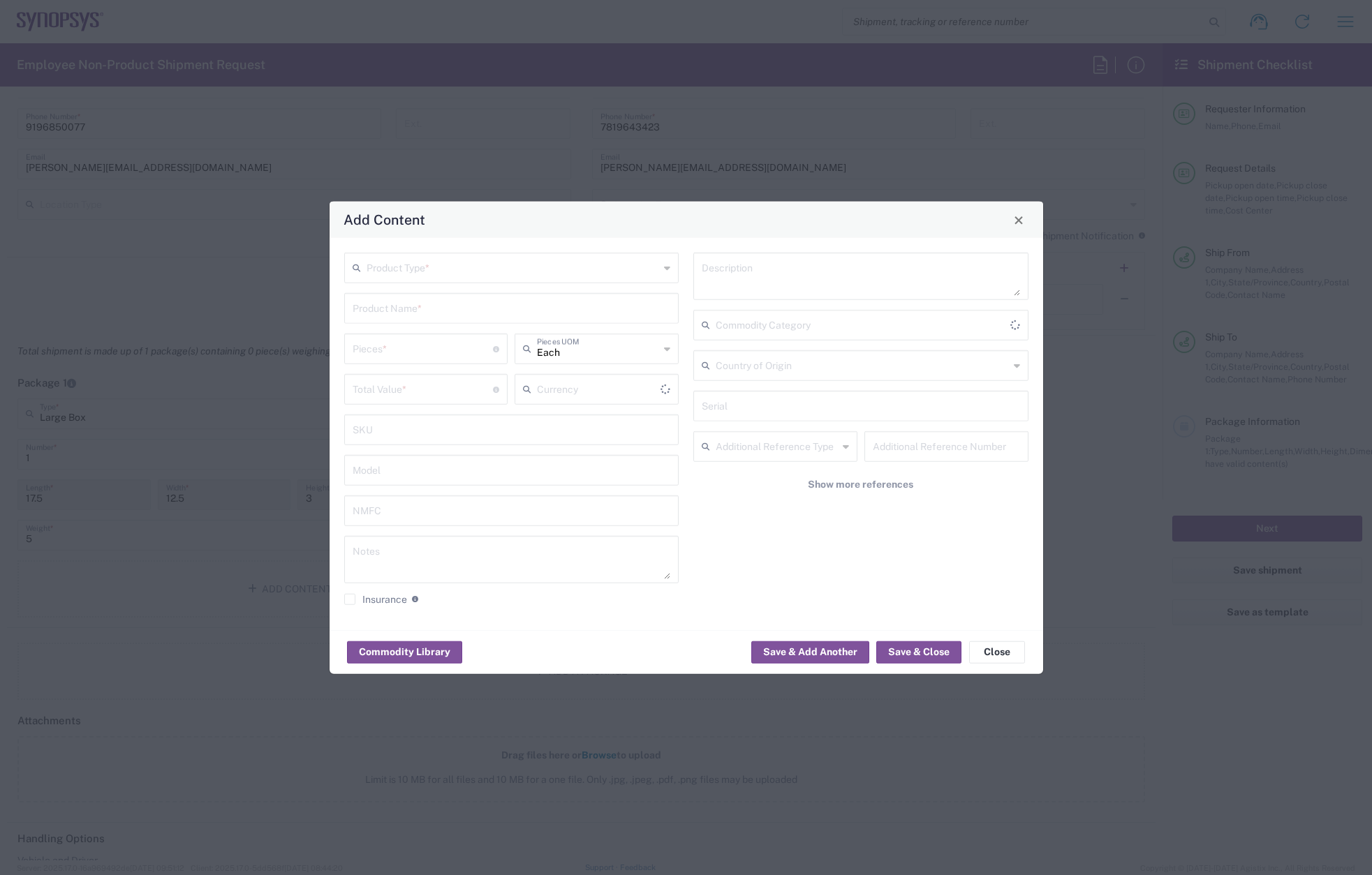
type input "US Dollar"
click at [396, 264] on input "text" at bounding box center [513, 267] width 293 height 24
click at [403, 310] on span "General Commodity" at bounding box center [512, 321] width 332 height 22
type input "General Commodity"
click at [400, 302] on input "text" at bounding box center [511, 307] width 319 height 24
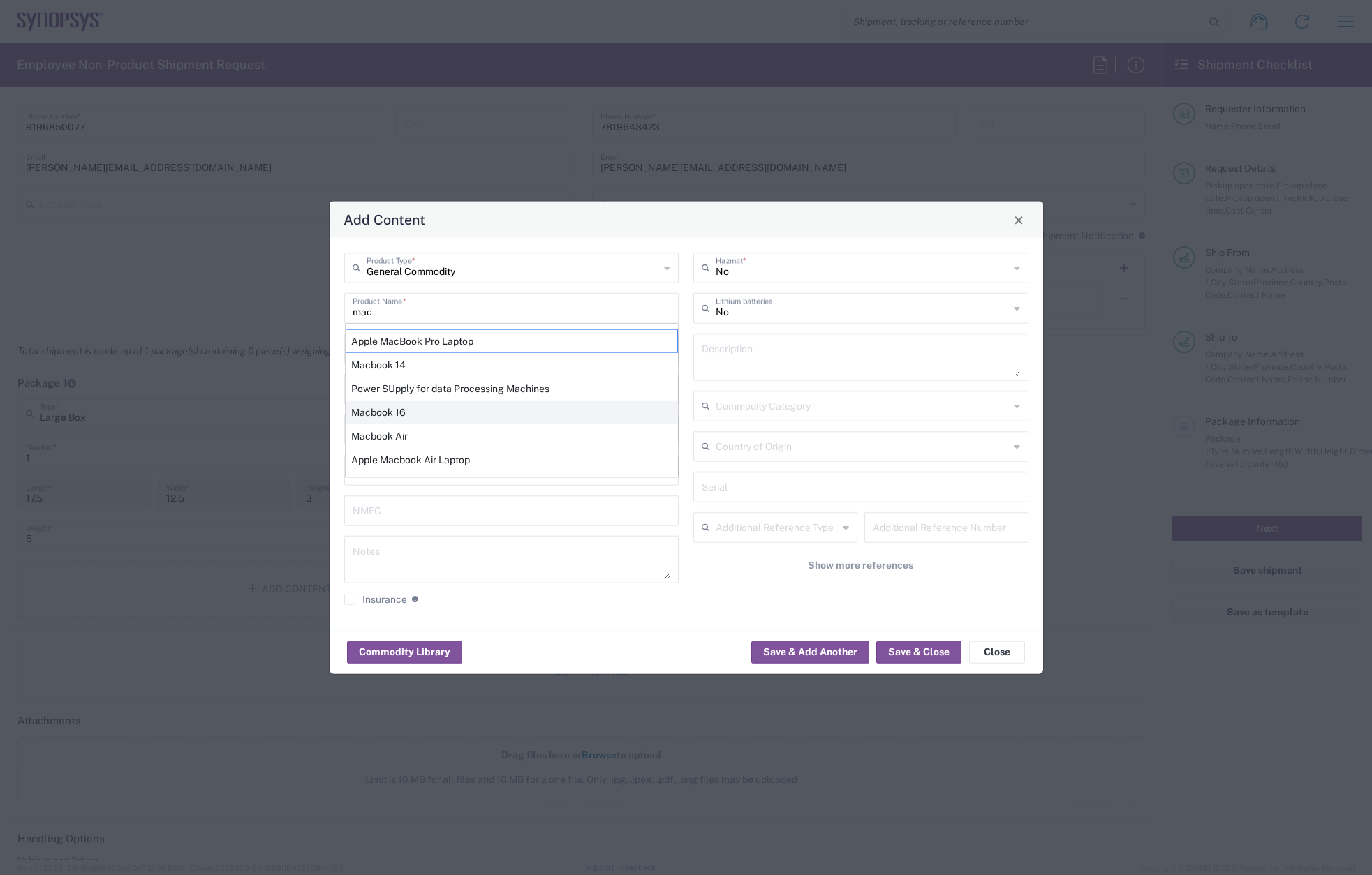
click at [412, 410] on div "Macbook 16" at bounding box center [512, 412] width 332 height 24
type input "Macbook 16"
type textarea "LAPTOP COMPUTER"
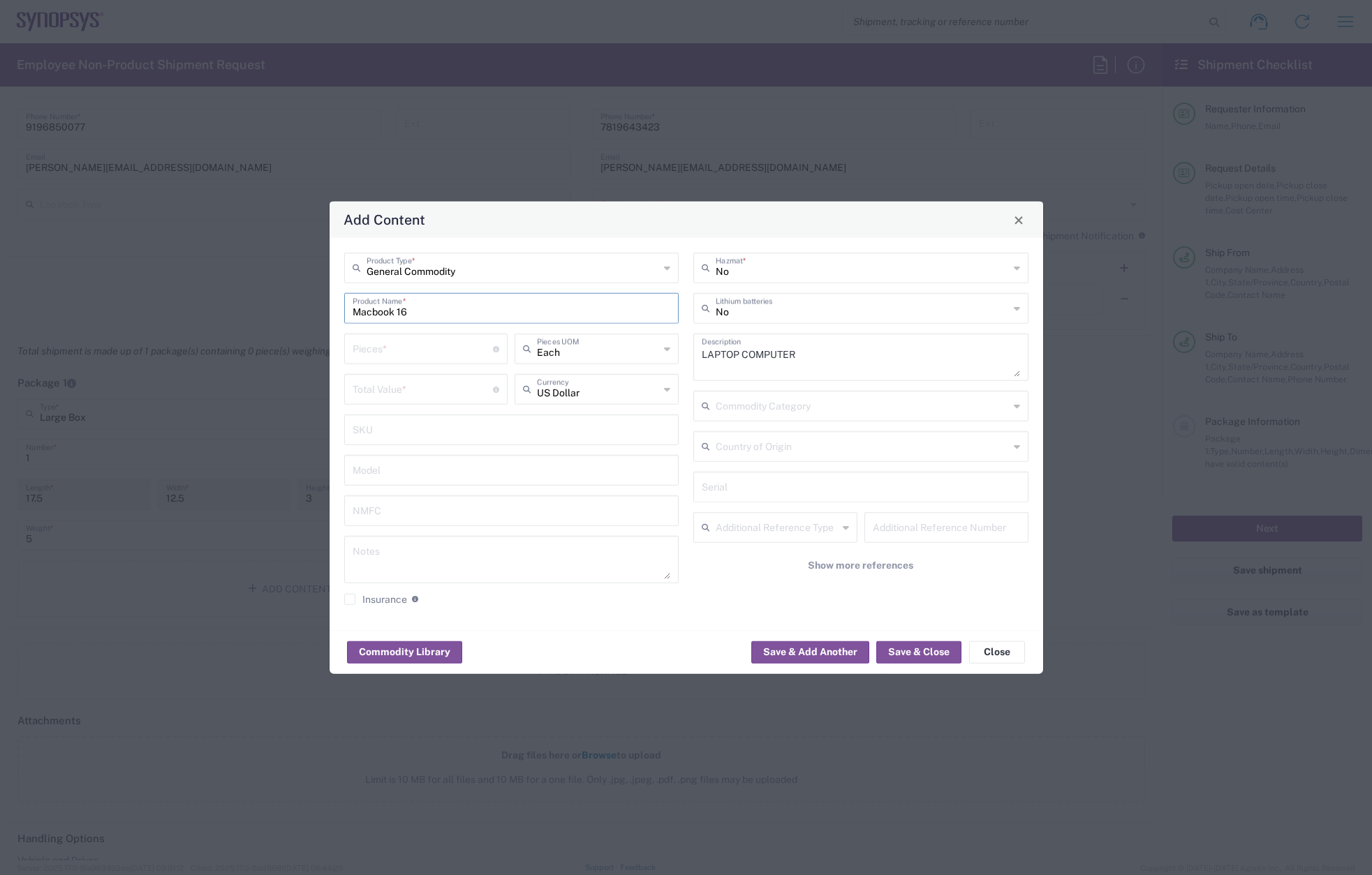
click at [402, 347] on input "number" at bounding box center [423, 348] width 141 height 24
type input "1"
click at [397, 384] on input "number" at bounding box center [423, 388] width 141 height 24
type input "999"
click at [922, 644] on button "Save & Close" at bounding box center [919, 652] width 85 height 22
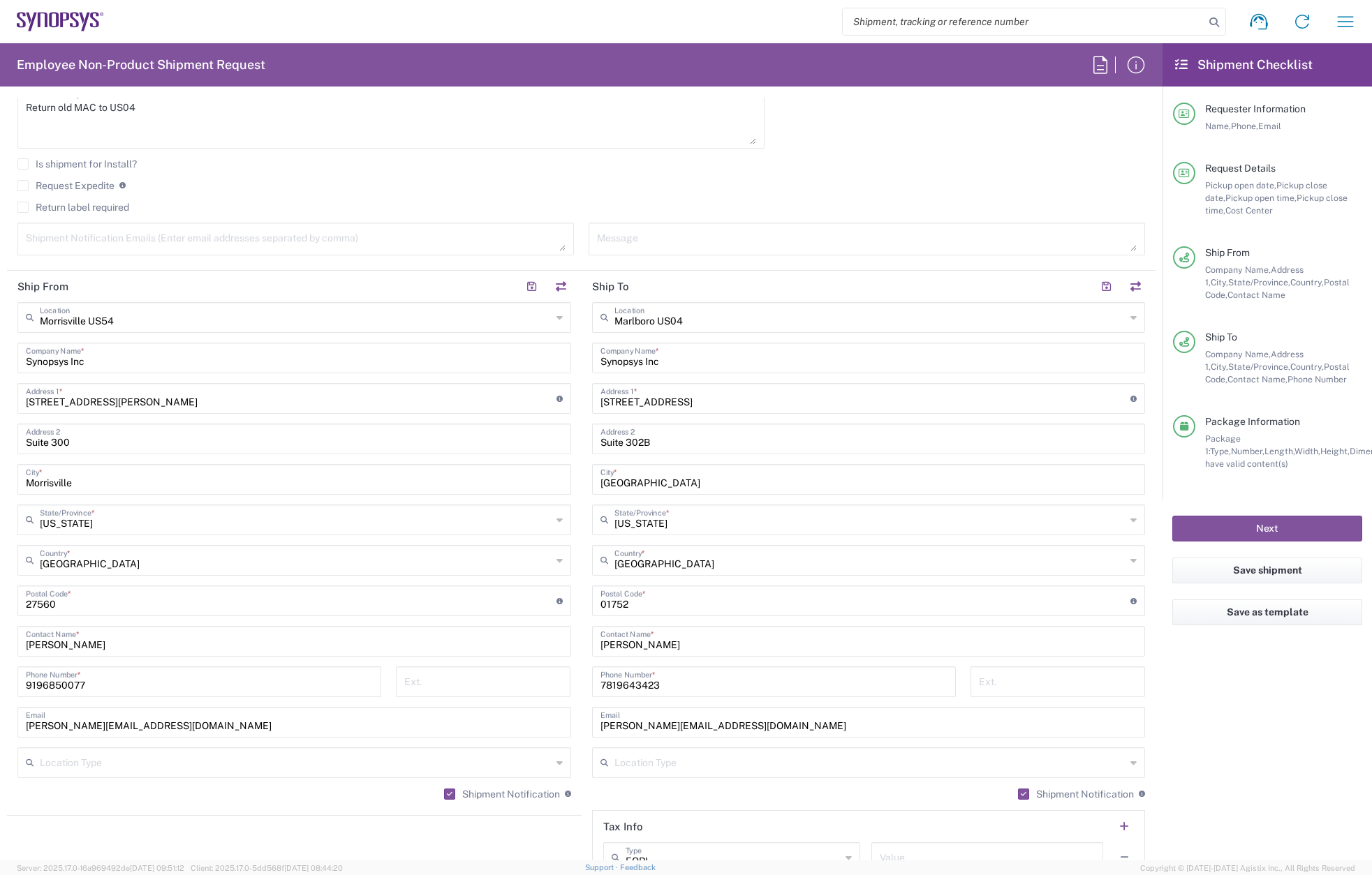
scroll to position [907, 0]
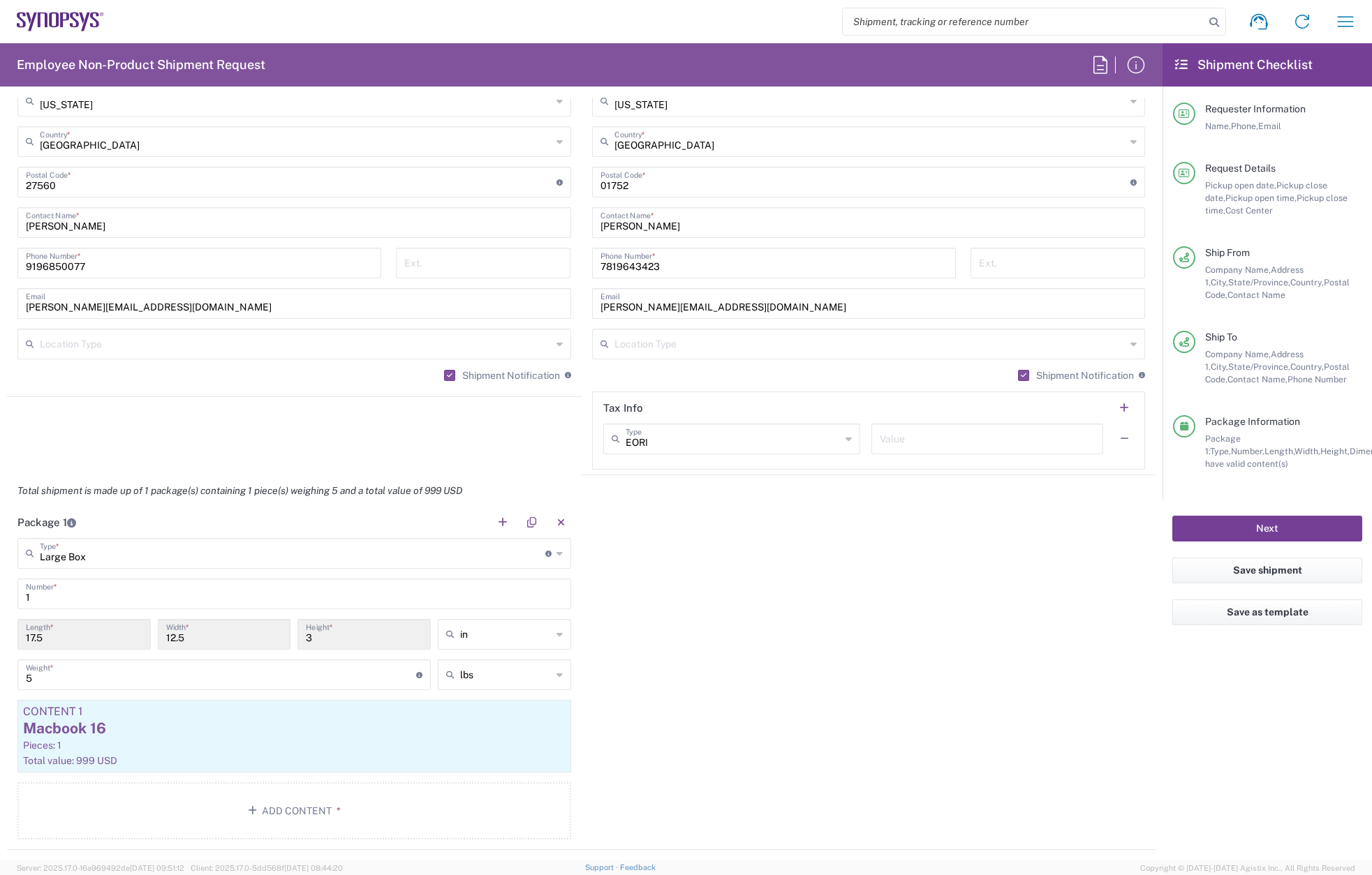
click at [1331, 530] on button "Next" at bounding box center [1267, 529] width 190 height 26
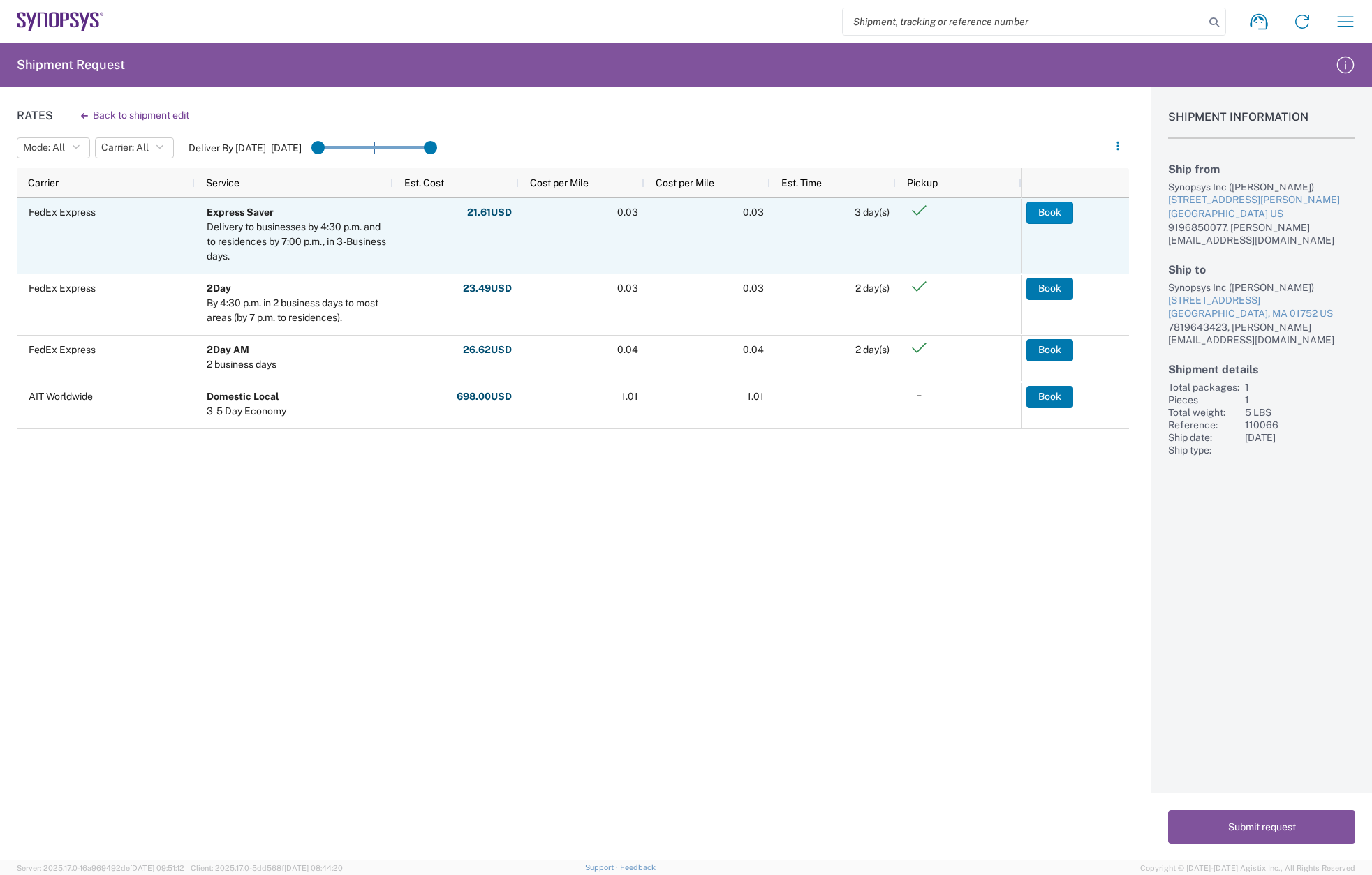
click at [1053, 210] on button "Book" at bounding box center [1049, 213] width 47 height 22
